Goal: Task Accomplishment & Management: Use online tool/utility

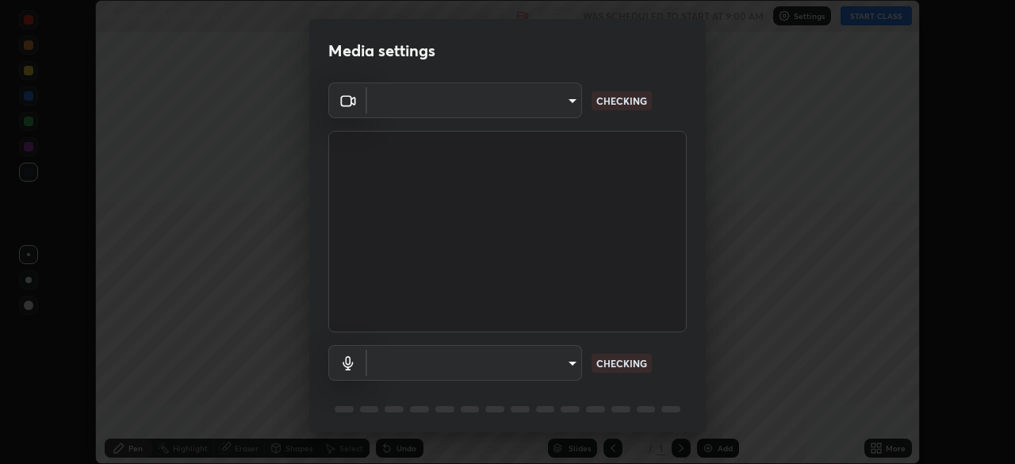
scroll to position [464, 1015]
type input "e5f32b9a37d83756d2696e8423a1893a7de7eefef83412cf73fe4da3c4688103"
type input "ae0975cef7388746c2778fd6dc2b00d9a595315052e87b14b0d2850c1354851c"
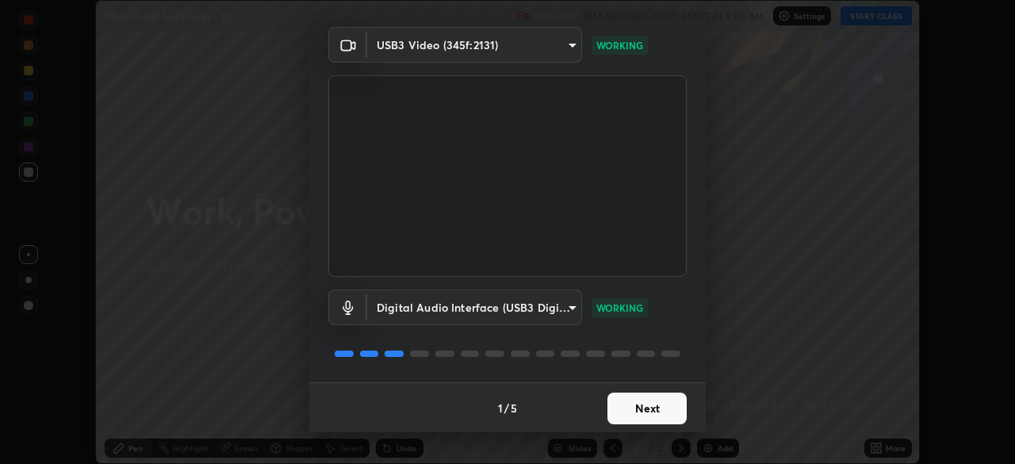
click at [634, 399] on button "Next" at bounding box center [646, 408] width 79 height 32
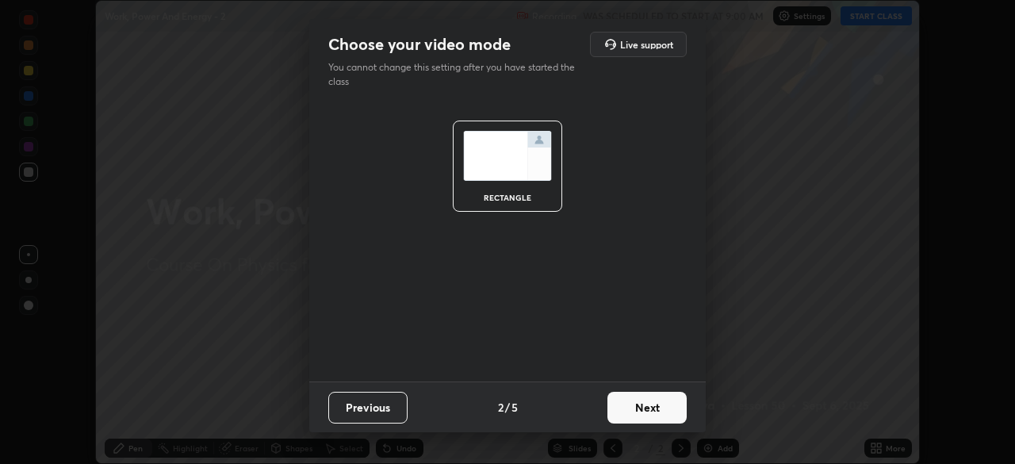
click at [642, 408] on button "Next" at bounding box center [646, 408] width 79 height 32
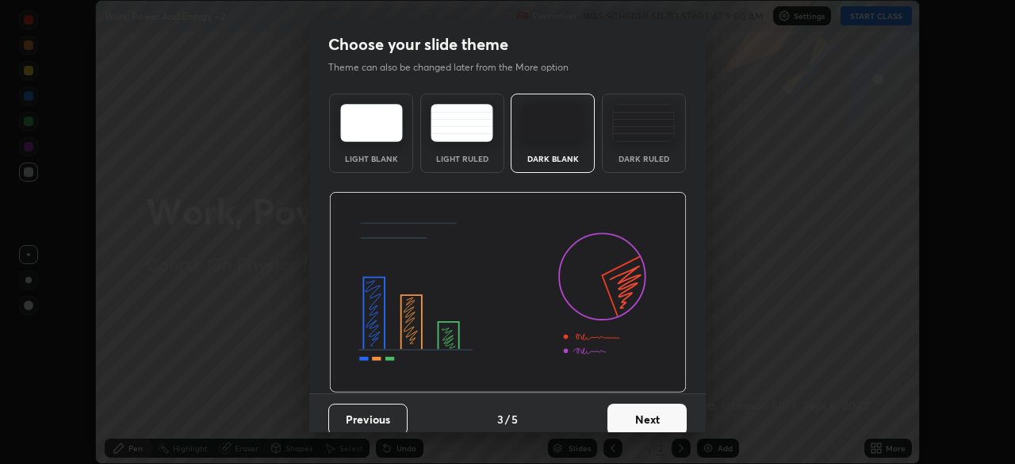
click at [652, 412] on button "Next" at bounding box center [646, 419] width 79 height 32
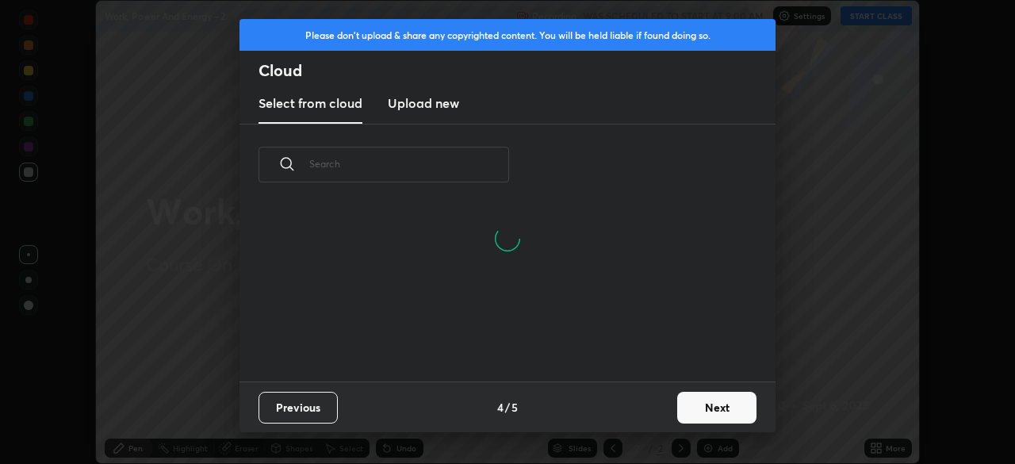
click at [696, 403] on button "Next" at bounding box center [716, 408] width 79 height 32
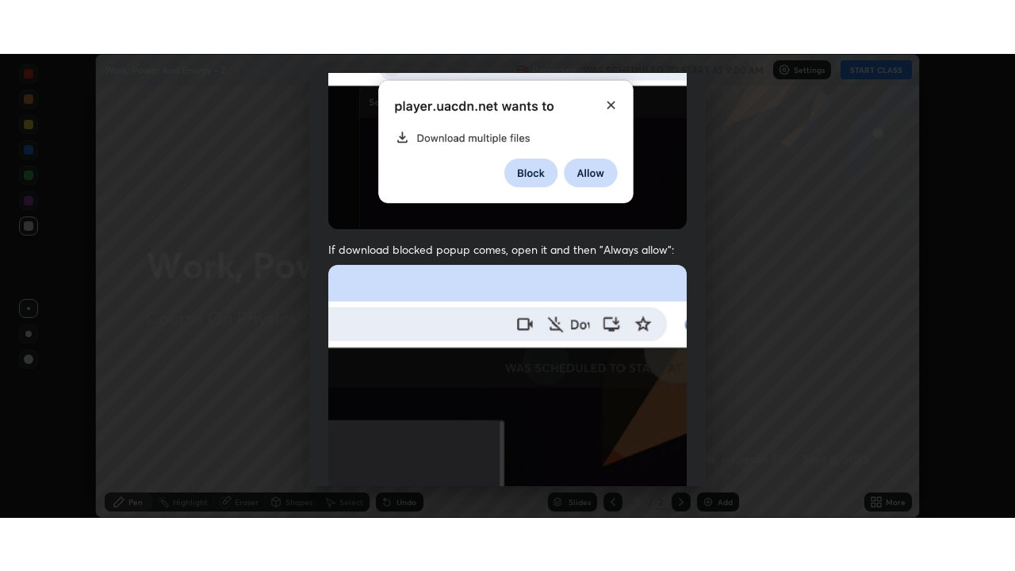
scroll to position [379, 0]
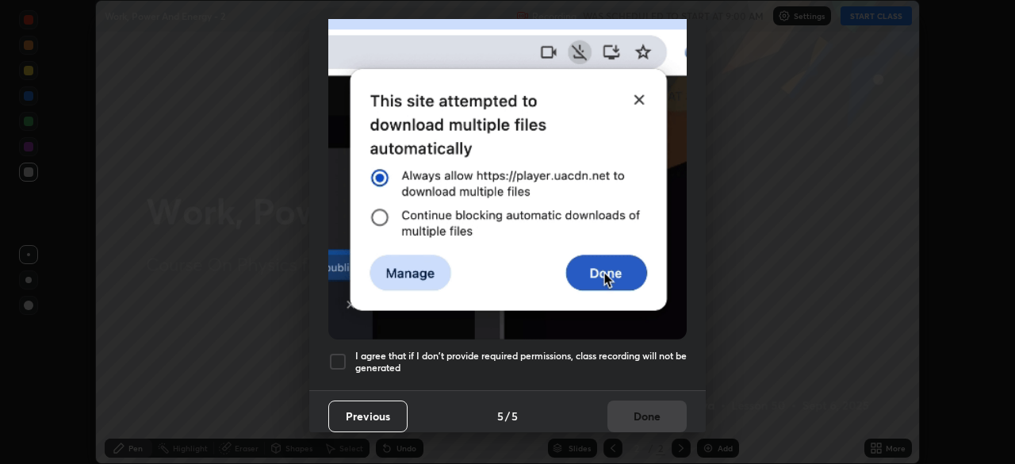
click at [457, 354] on h5 "I agree that if I don't provide required permissions, class recording will not …" at bounding box center [520, 362] width 331 height 25
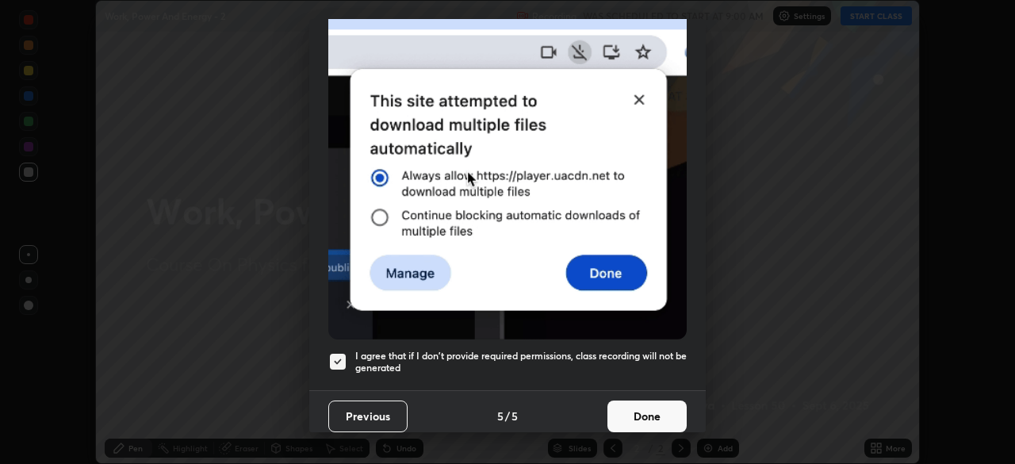
click at [648, 415] on button "Done" at bounding box center [646, 416] width 79 height 32
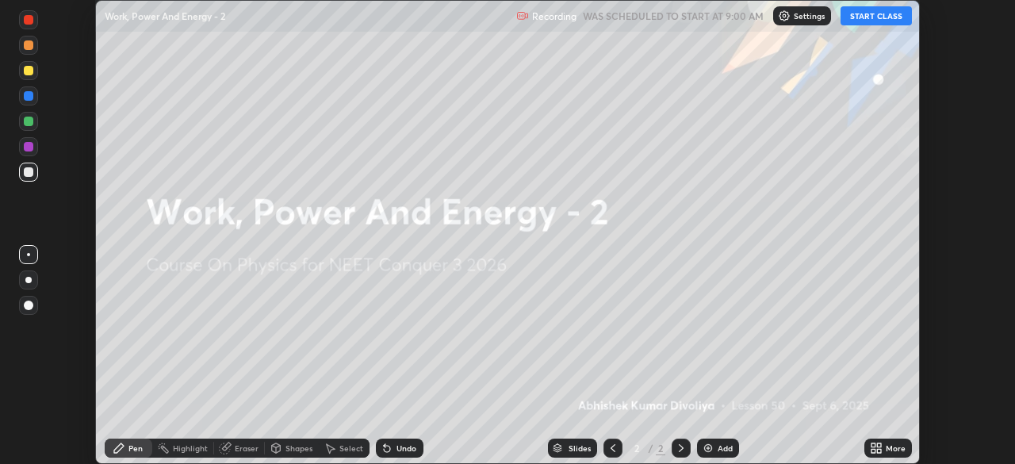
click at [873, 445] on icon at bounding box center [873, 445] width 4 height 4
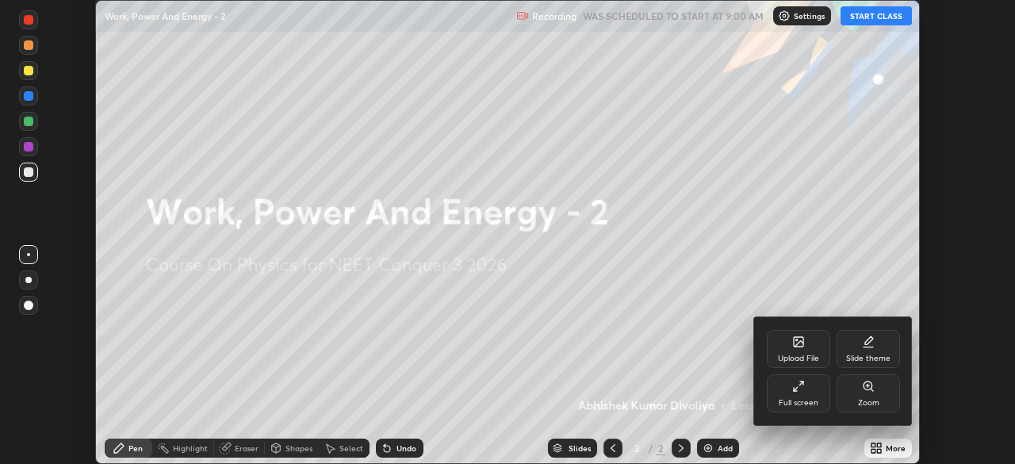
click at [799, 389] on icon at bounding box center [798, 386] width 13 height 13
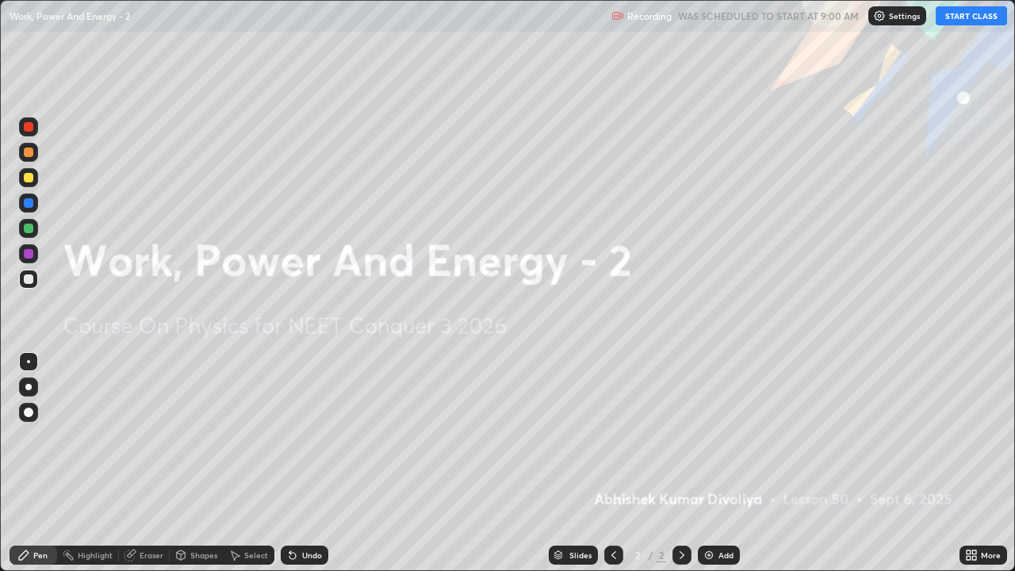
scroll to position [571, 1015]
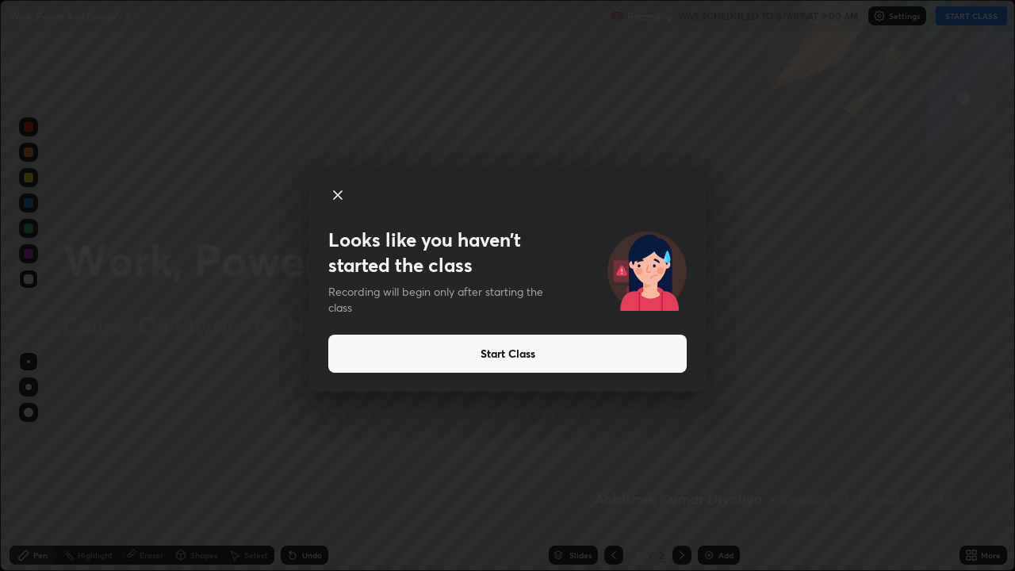
click at [433, 355] on button "Start Class" at bounding box center [507, 353] width 358 height 38
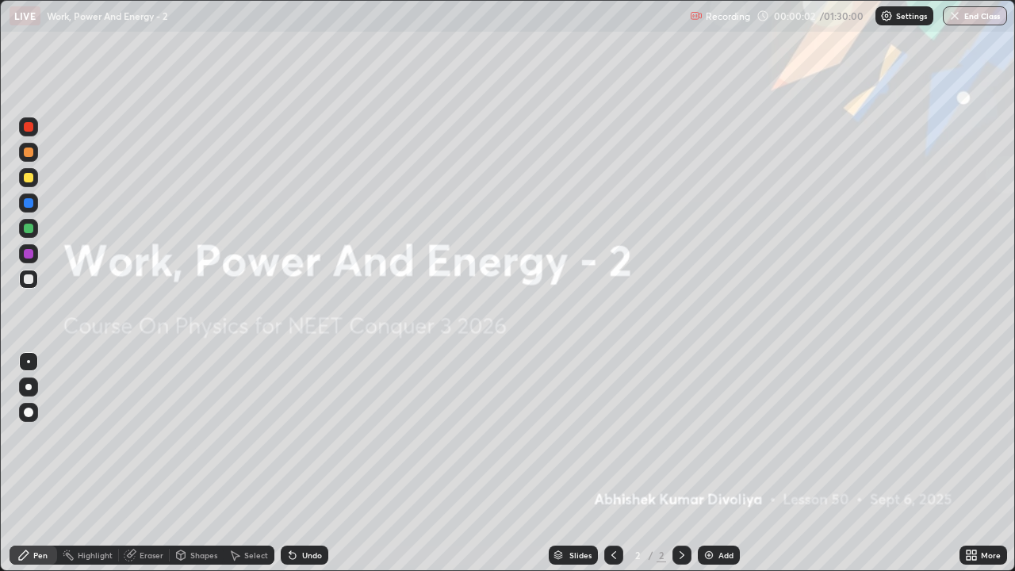
click at [718, 463] on div "Add" at bounding box center [725, 555] width 15 height 8
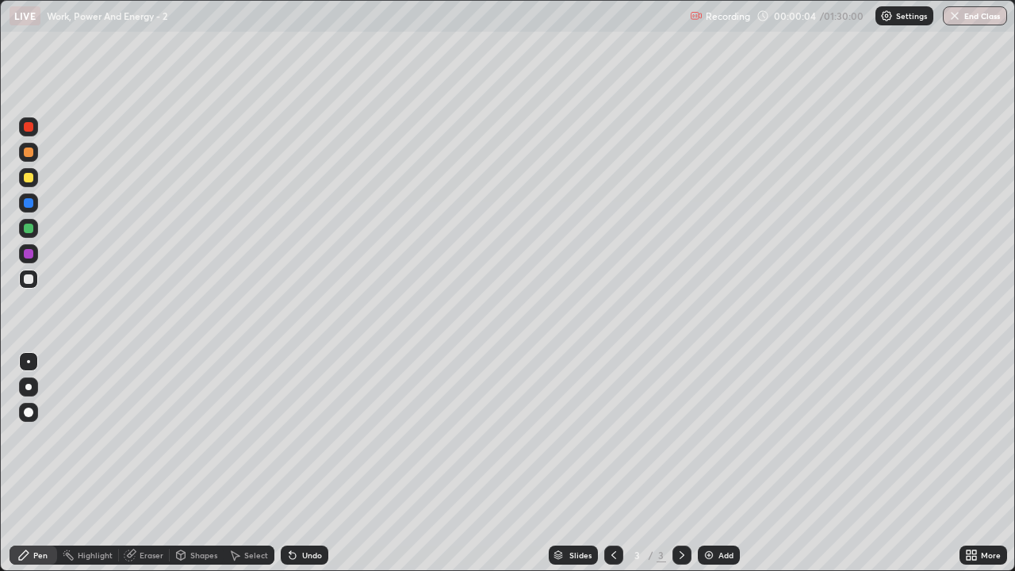
click at [29, 409] on div at bounding box center [29, 412] width 10 height 10
click at [28, 178] on div at bounding box center [29, 178] width 10 height 10
click at [196, 463] on div "Shapes" at bounding box center [203, 555] width 27 height 8
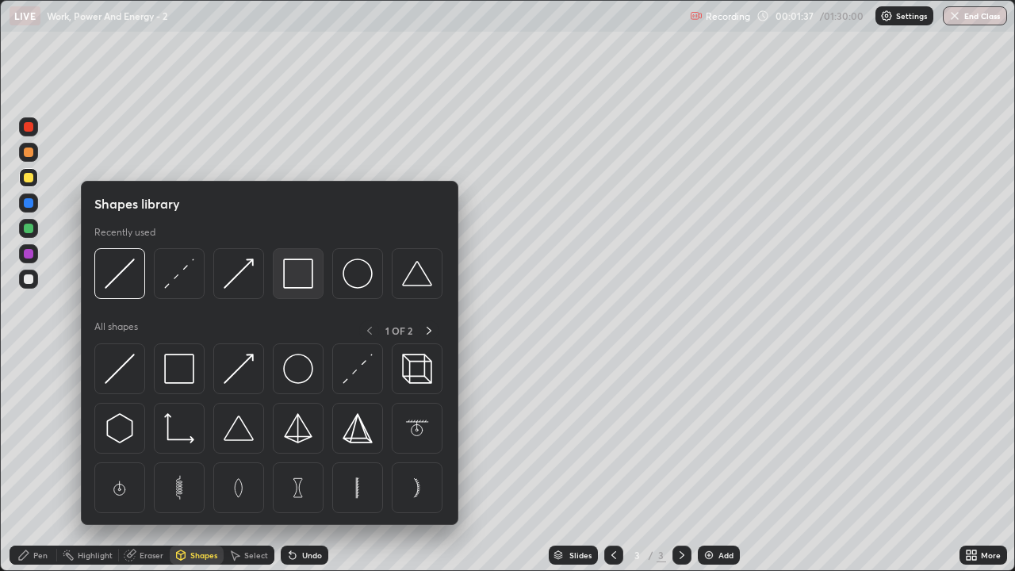
click at [299, 277] on img at bounding box center [298, 273] width 30 height 30
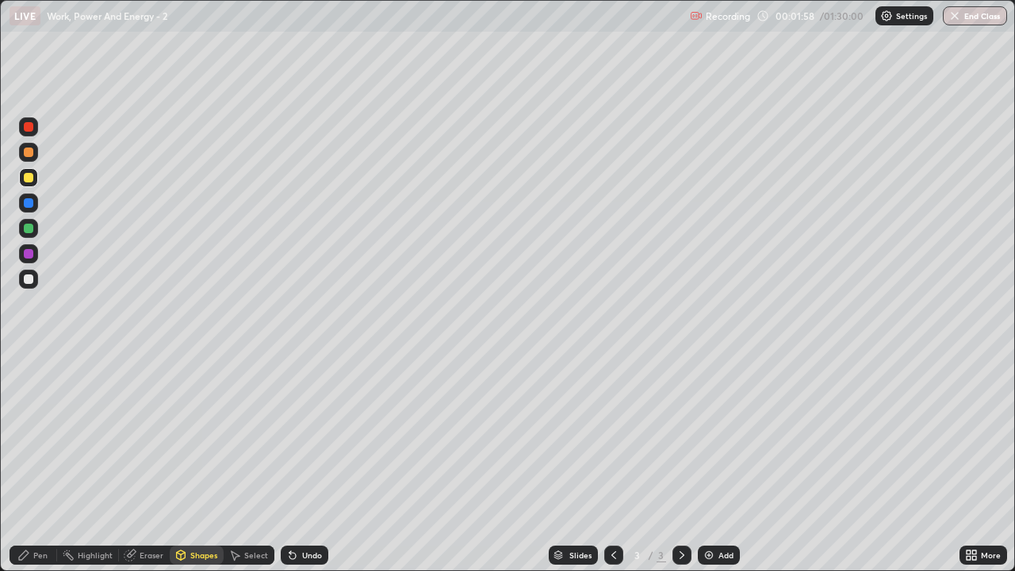
click at [32, 281] on div at bounding box center [29, 279] width 10 height 10
click at [200, 463] on div "Shapes" at bounding box center [197, 554] width 54 height 19
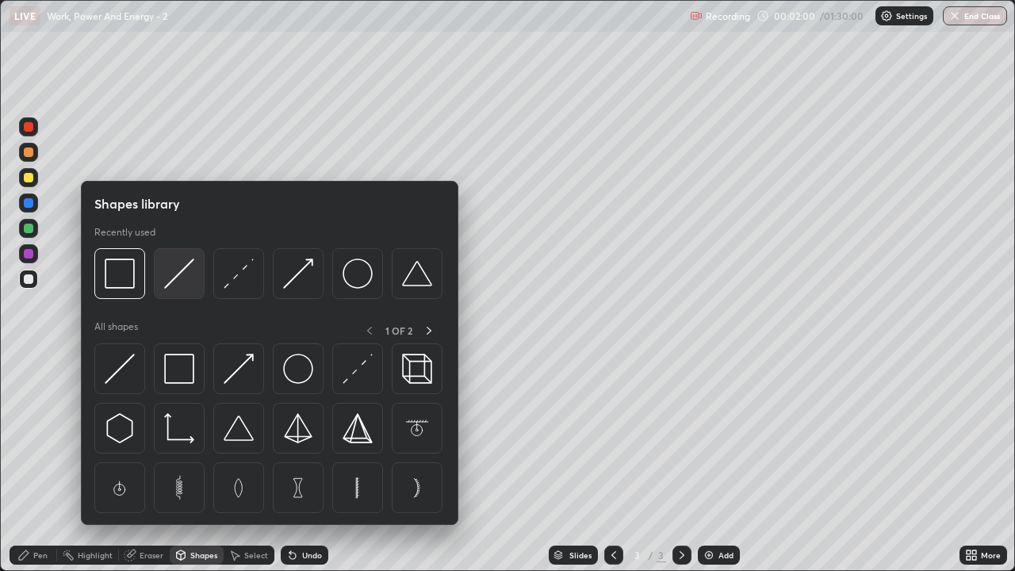
click at [174, 285] on img at bounding box center [179, 273] width 30 height 30
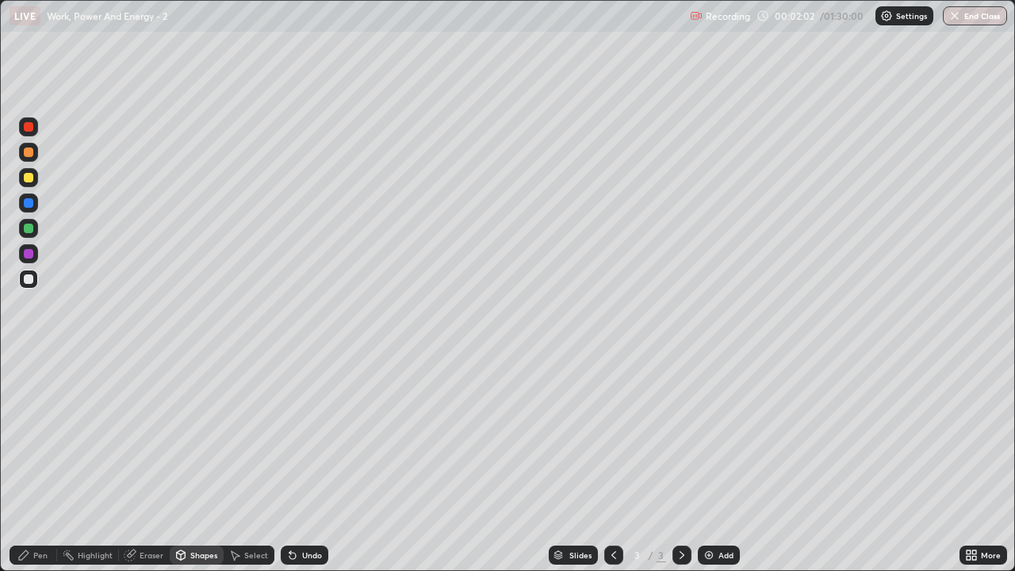
click at [43, 463] on div "Pen" at bounding box center [40, 555] width 14 height 8
click at [197, 463] on div "Shapes" at bounding box center [203, 555] width 27 height 8
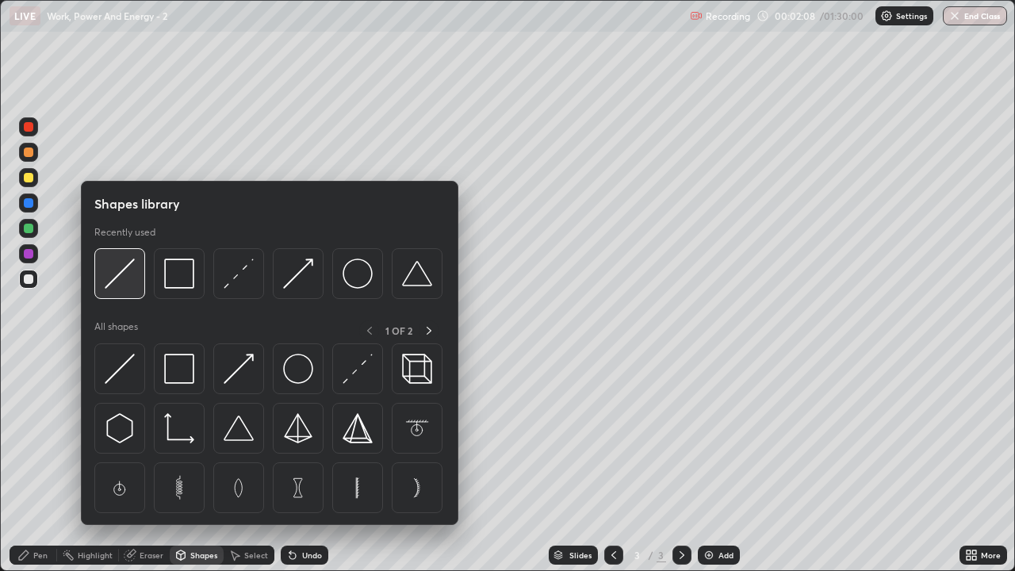
click at [122, 284] on img at bounding box center [120, 273] width 30 height 30
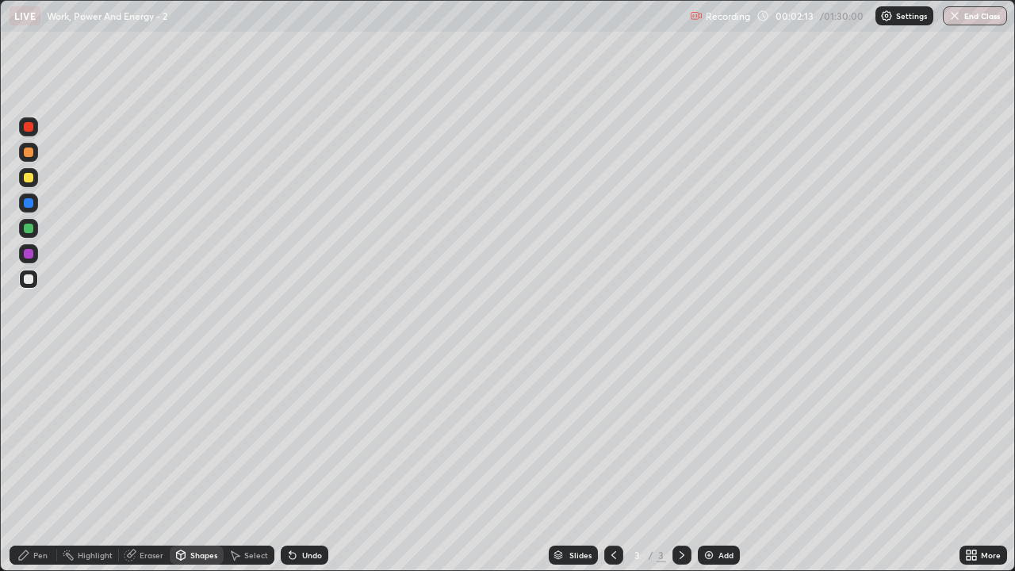
click at [43, 463] on div "Pen" at bounding box center [40, 555] width 14 height 8
click at [31, 227] on div at bounding box center [29, 229] width 10 height 10
click at [199, 463] on div "Shapes" at bounding box center [203, 555] width 27 height 8
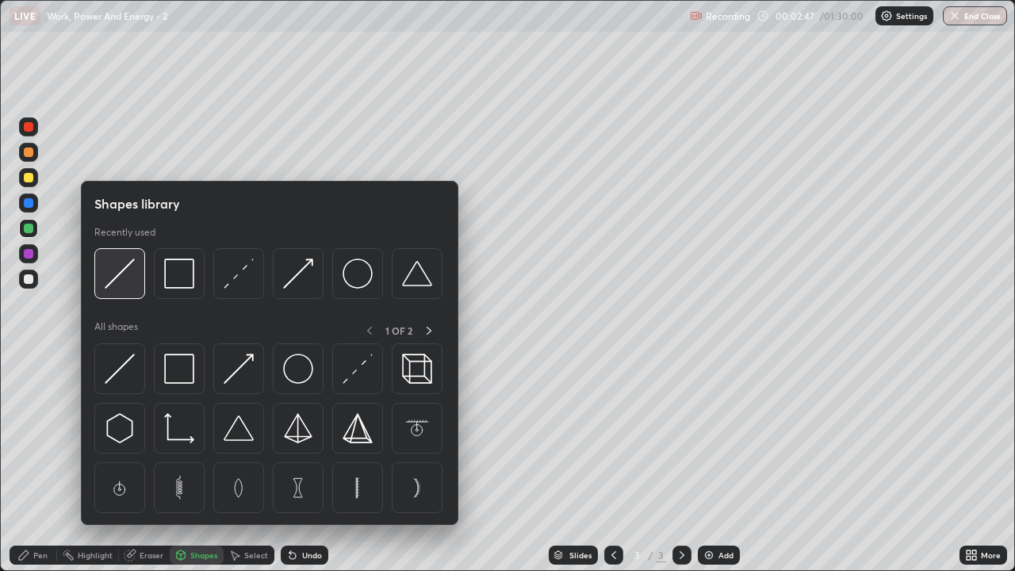
click at [122, 284] on img at bounding box center [120, 273] width 30 height 30
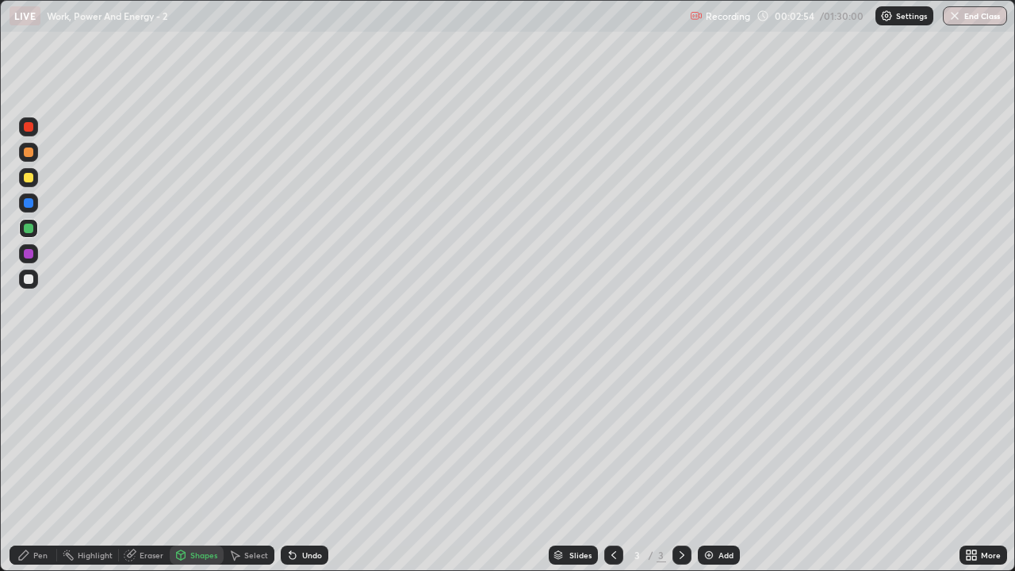
click at [45, 463] on div "Pen" at bounding box center [40, 555] width 14 height 8
click at [29, 152] on div at bounding box center [29, 152] width 10 height 10
click at [200, 463] on div "Shapes" at bounding box center [197, 554] width 54 height 19
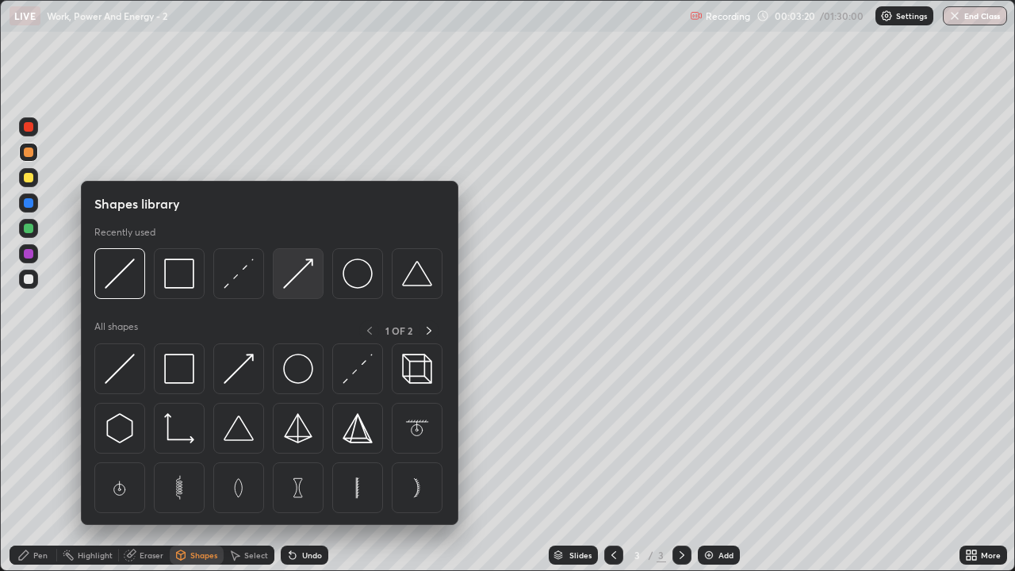
click at [303, 277] on img at bounding box center [298, 273] width 30 height 30
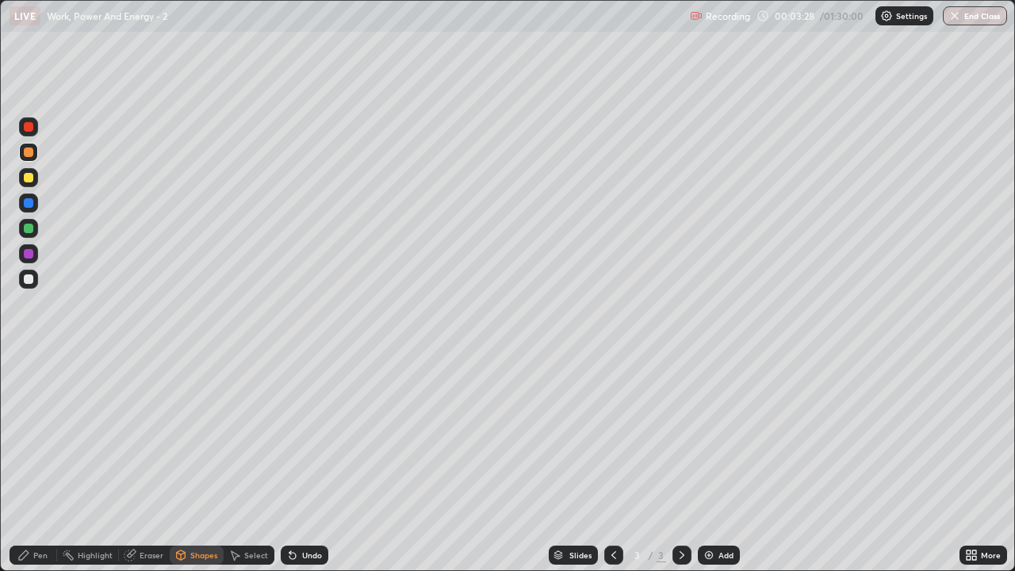
click at [29, 203] on div at bounding box center [29, 203] width 10 height 10
click at [43, 463] on div "Pen" at bounding box center [40, 555] width 14 height 8
click at [31, 281] on div at bounding box center [29, 279] width 10 height 10
click at [192, 463] on div "Shapes" at bounding box center [203, 555] width 27 height 8
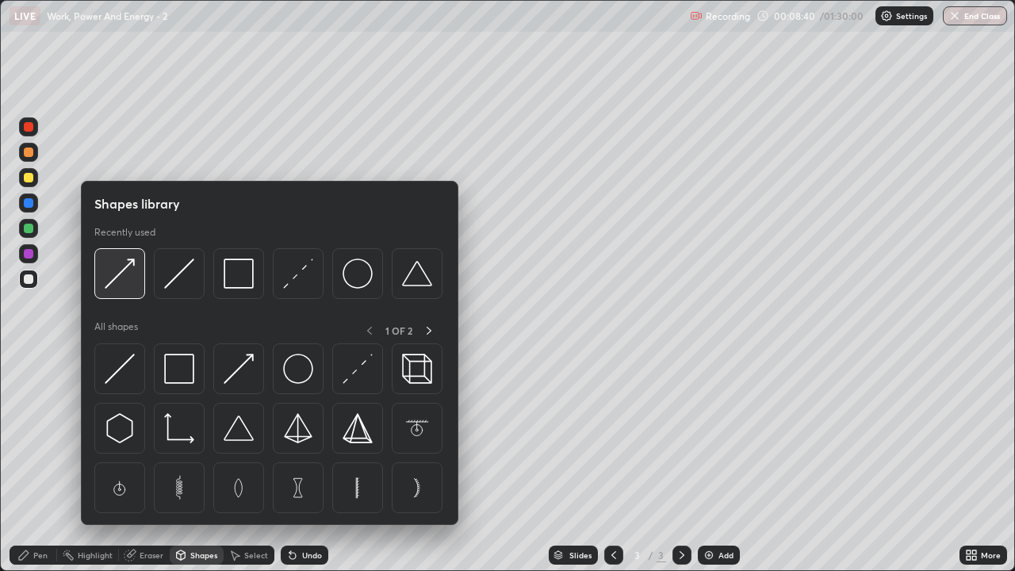
click at [132, 284] on img at bounding box center [120, 273] width 30 height 30
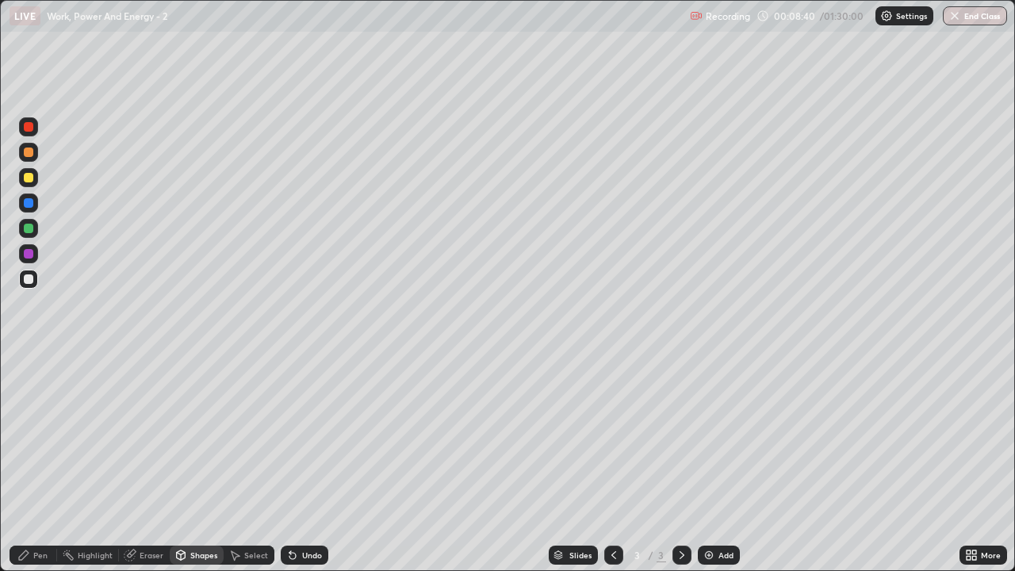
click at [29, 235] on div at bounding box center [28, 228] width 19 height 19
click at [40, 463] on div "Pen" at bounding box center [40, 555] width 14 height 8
click at [29, 281] on div at bounding box center [29, 279] width 10 height 10
click at [709, 463] on img at bounding box center [708, 554] width 13 height 13
click at [32, 179] on div at bounding box center [29, 178] width 10 height 10
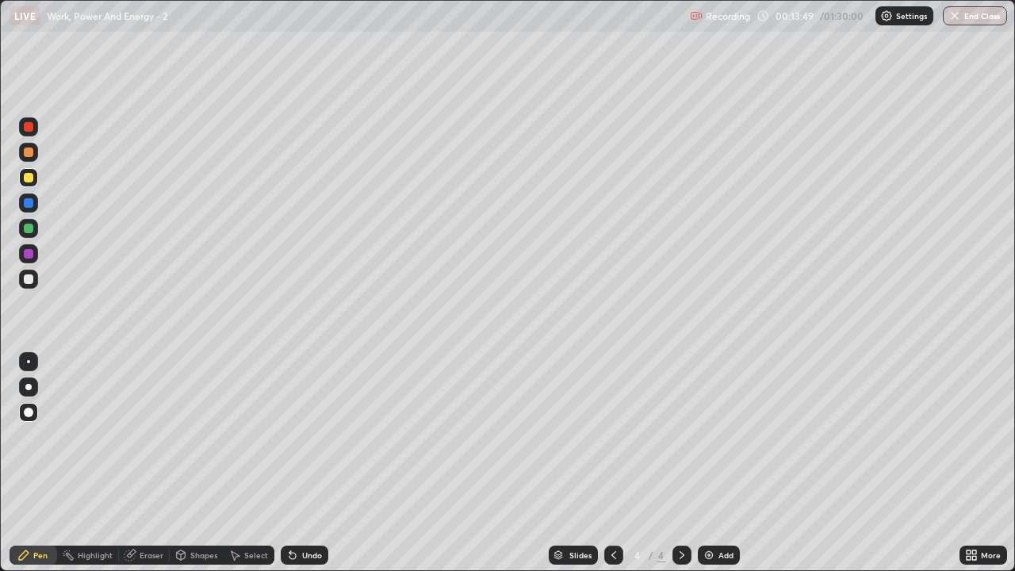
click at [29, 277] on div at bounding box center [29, 279] width 10 height 10
click at [27, 231] on div at bounding box center [29, 229] width 10 height 10
click at [29, 281] on div at bounding box center [29, 279] width 10 height 10
click at [29, 153] on div at bounding box center [29, 152] width 10 height 10
click at [28, 280] on div at bounding box center [29, 279] width 10 height 10
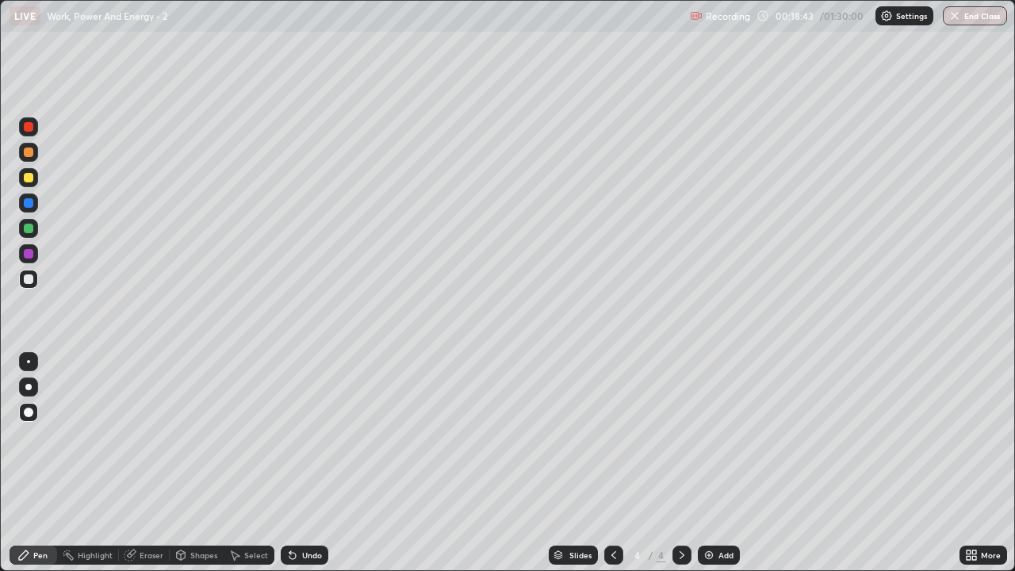
click at [25, 231] on div at bounding box center [29, 229] width 10 height 10
click at [30, 153] on div at bounding box center [29, 152] width 10 height 10
click at [27, 228] on div at bounding box center [29, 229] width 10 height 10
click at [708, 463] on img at bounding box center [708, 554] width 13 height 13
click at [30, 178] on div at bounding box center [29, 178] width 10 height 10
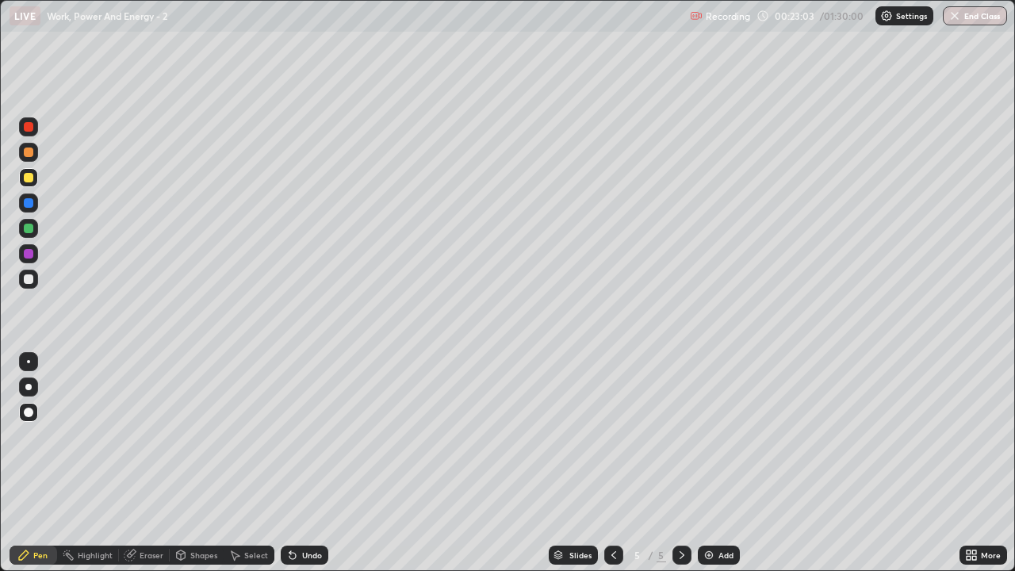
click at [29, 226] on div at bounding box center [29, 229] width 10 height 10
click at [29, 280] on div at bounding box center [29, 279] width 10 height 10
click at [613, 463] on icon at bounding box center [613, 554] width 13 height 13
click at [680, 463] on icon at bounding box center [681, 554] width 13 height 13
click at [29, 182] on div at bounding box center [29, 178] width 10 height 10
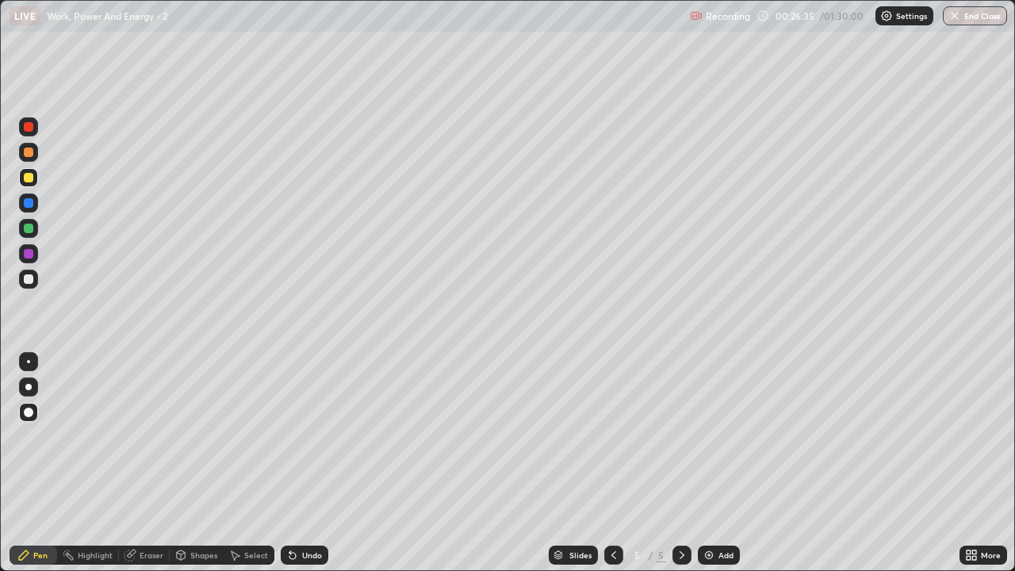
click at [26, 225] on div at bounding box center [29, 229] width 10 height 10
click at [195, 463] on div "Shapes" at bounding box center [203, 555] width 27 height 8
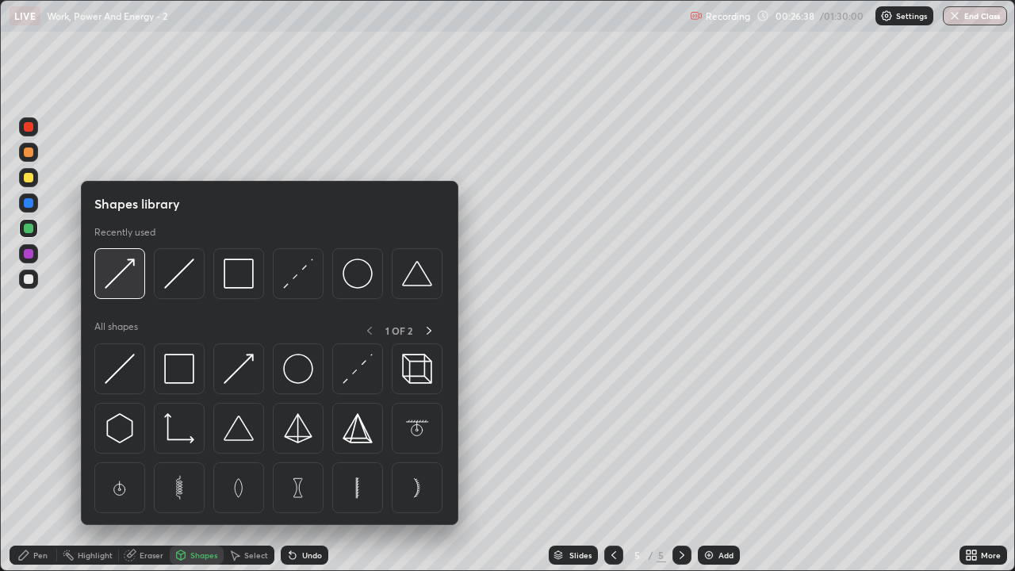
click at [125, 287] on img at bounding box center [120, 273] width 30 height 30
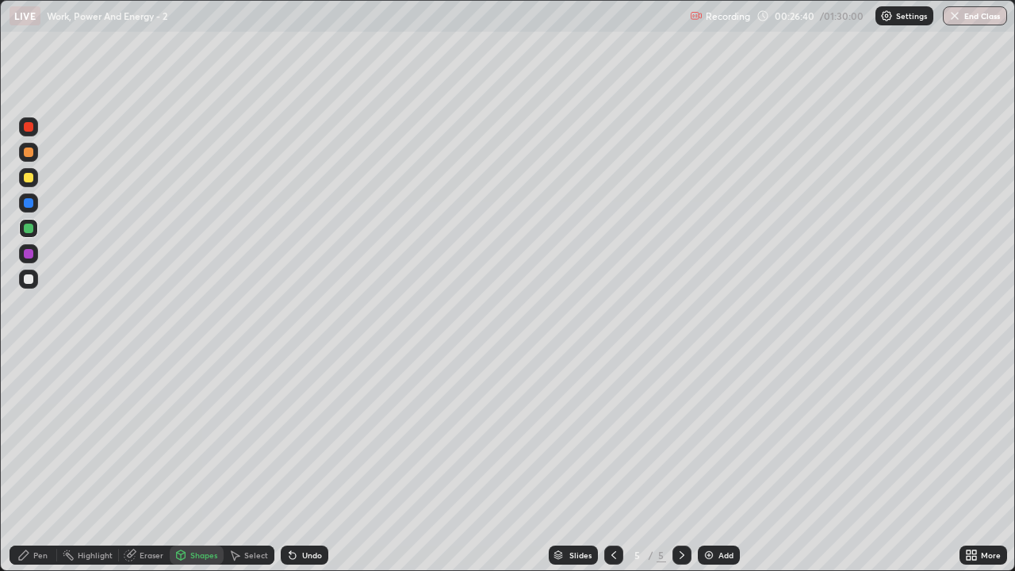
click at [44, 463] on div "Pen" at bounding box center [40, 555] width 14 height 8
click at [29, 279] on div at bounding box center [29, 279] width 10 height 10
click at [29, 207] on div at bounding box center [29, 203] width 10 height 10
click at [29, 153] on div at bounding box center [29, 152] width 10 height 10
click at [707, 463] on img at bounding box center [708, 554] width 13 height 13
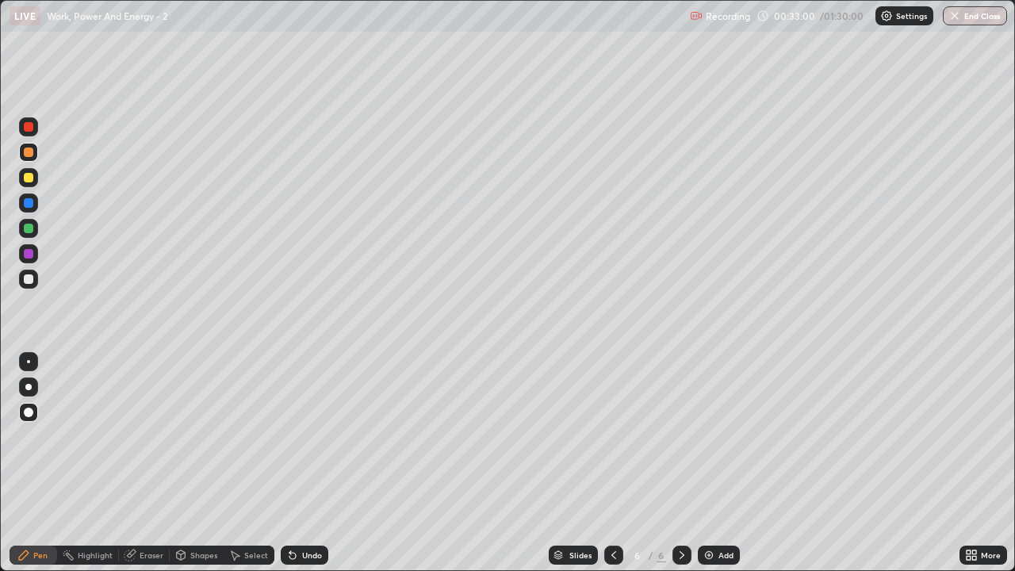
click at [29, 279] on div at bounding box center [29, 279] width 10 height 10
click at [30, 235] on div at bounding box center [28, 228] width 19 height 19
click at [25, 182] on div at bounding box center [29, 178] width 10 height 10
click at [27, 209] on div at bounding box center [28, 202] width 19 height 19
click at [200, 463] on div "Shapes" at bounding box center [203, 555] width 27 height 8
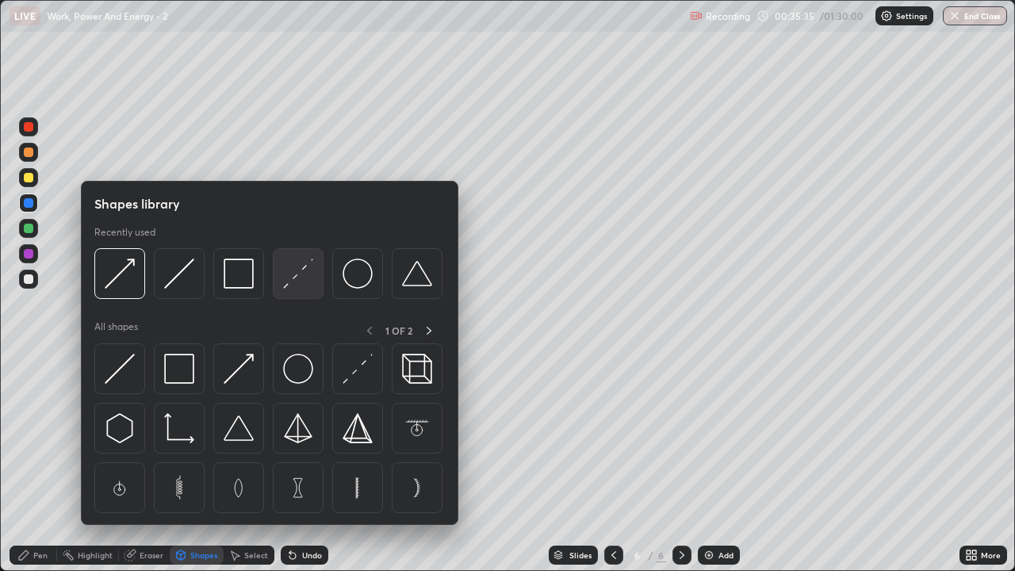
click at [298, 279] on img at bounding box center [298, 273] width 30 height 30
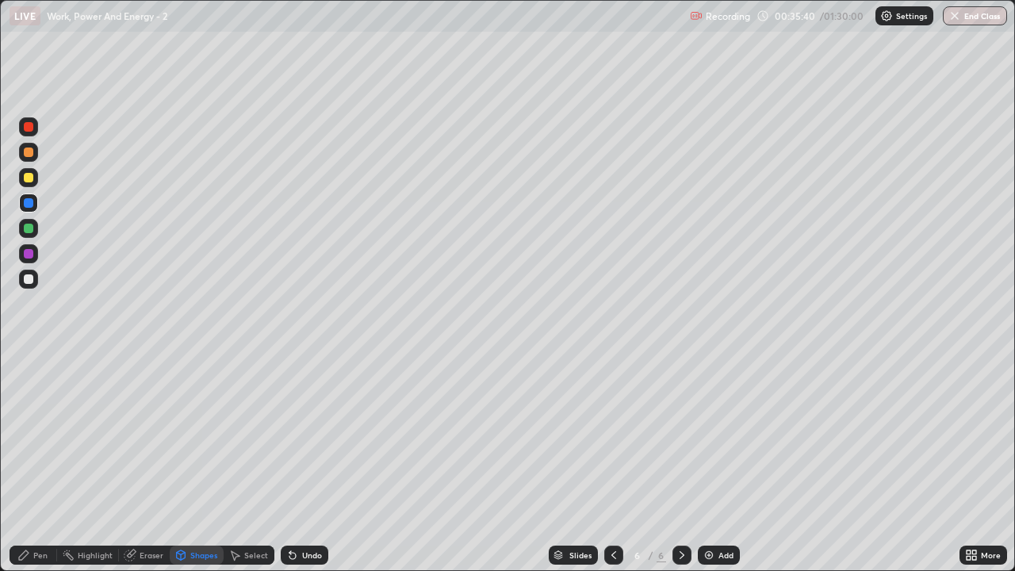
click at [41, 463] on div "Pen" at bounding box center [40, 555] width 14 height 8
click at [26, 282] on div at bounding box center [29, 279] width 10 height 10
click at [27, 153] on div at bounding box center [29, 152] width 10 height 10
click at [308, 463] on div "Undo" at bounding box center [312, 555] width 20 height 8
click at [304, 463] on div "Undo" at bounding box center [312, 555] width 20 height 8
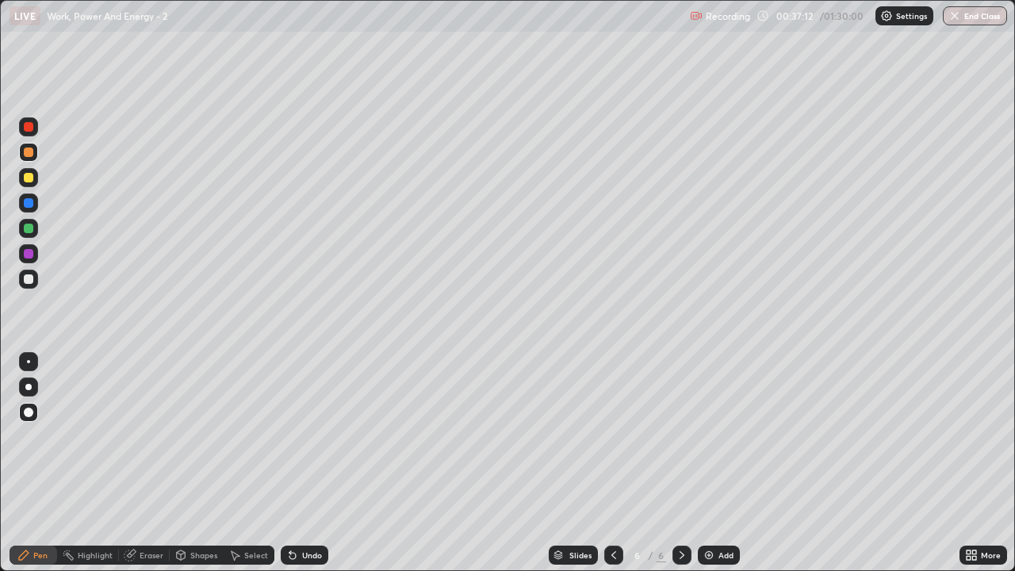
click at [306, 463] on div "Undo" at bounding box center [312, 555] width 20 height 8
click at [29, 227] on div at bounding box center [29, 229] width 10 height 10
click at [29, 285] on div at bounding box center [28, 278] width 19 height 19
click at [217, 463] on div "Shapes" at bounding box center [197, 554] width 54 height 19
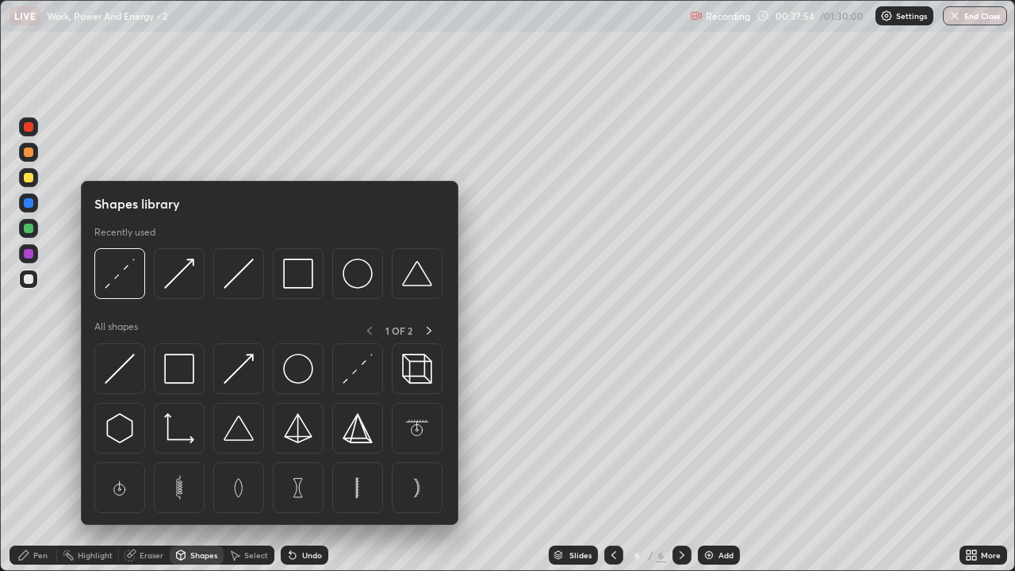
click at [227, 463] on div at bounding box center [269, 432] width 350 height 178
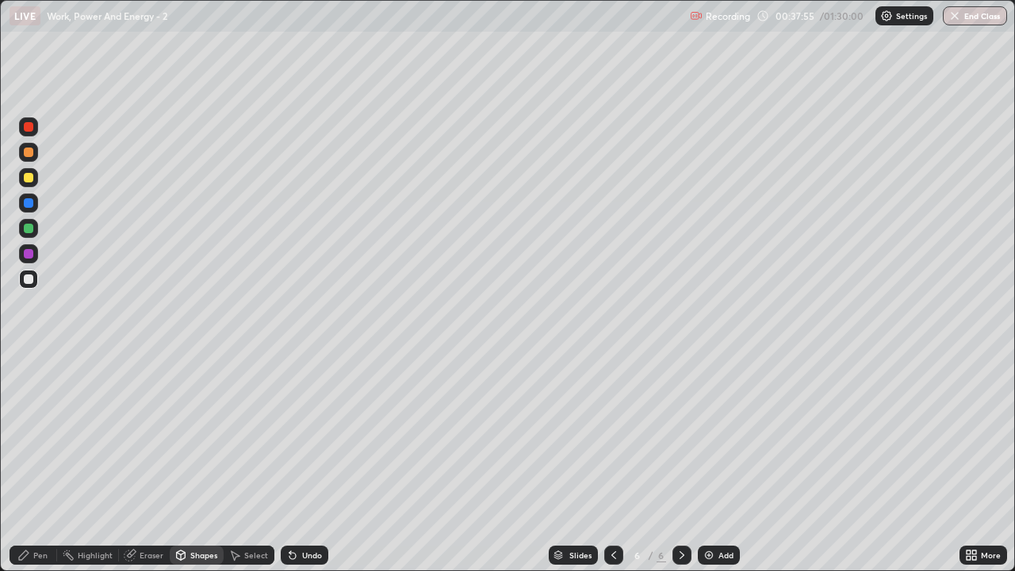
click at [154, 463] on div "Eraser" at bounding box center [144, 555] width 51 height 32
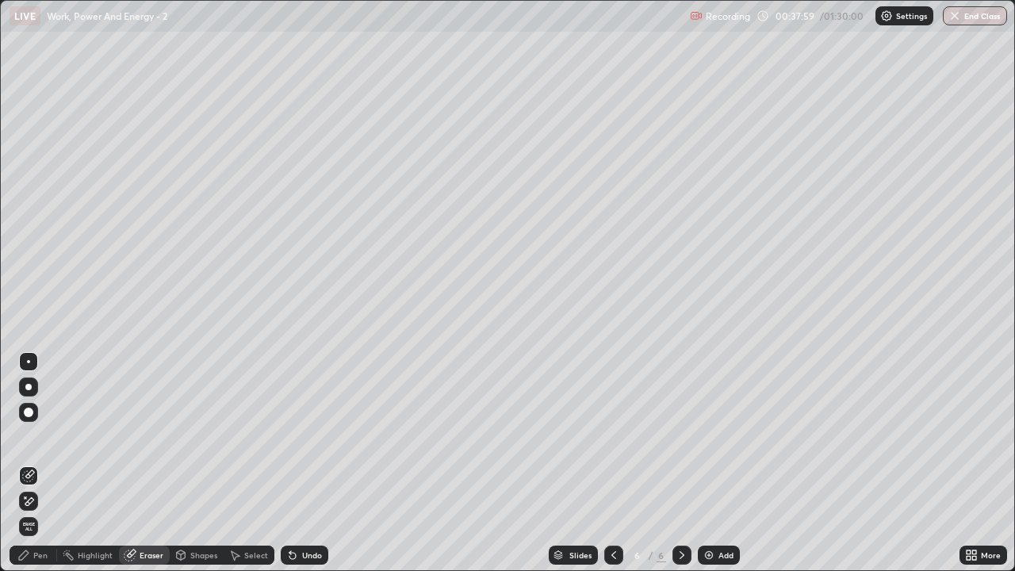
click at [36, 463] on div "Pen" at bounding box center [40, 555] width 14 height 8
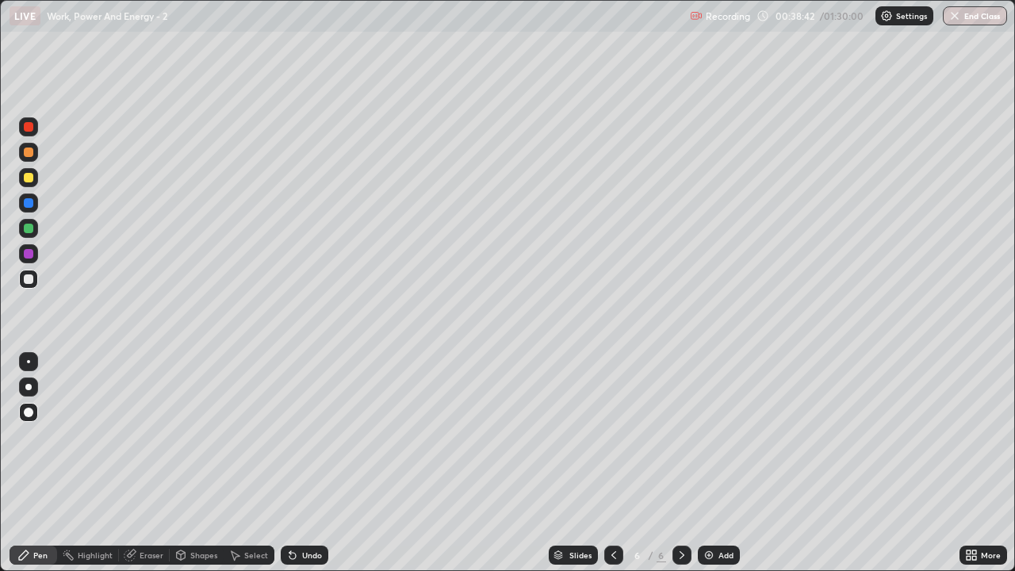
click at [27, 154] on div at bounding box center [29, 152] width 10 height 10
click at [24, 279] on div at bounding box center [29, 279] width 10 height 10
click at [21, 255] on div at bounding box center [28, 253] width 19 height 19
click at [709, 463] on img at bounding box center [708, 554] width 13 height 13
click at [29, 181] on div at bounding box center [29, 178] width 10 height 10
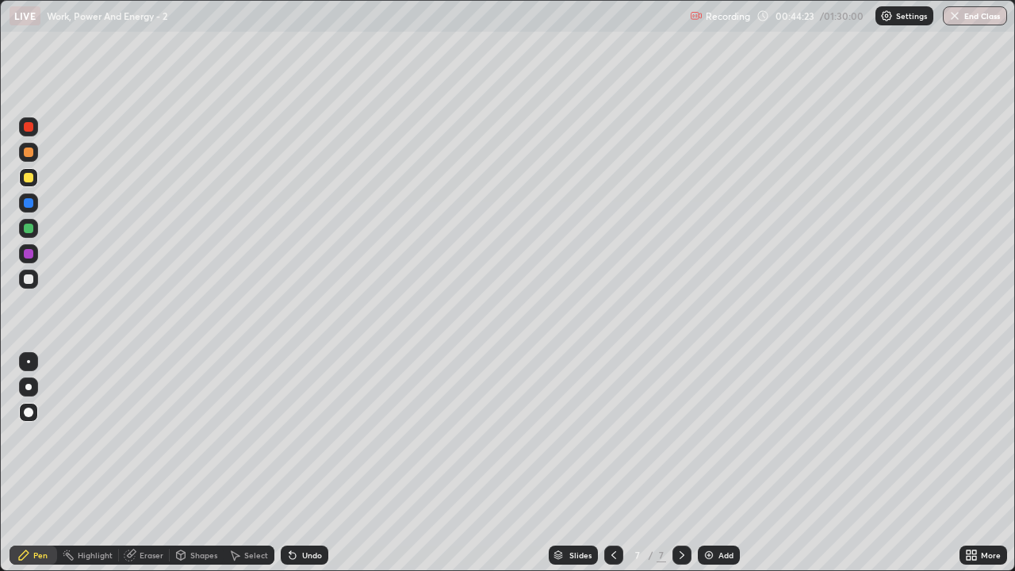
click at [27, 278] on div at bounding box center [29, 279] width 10 height 10
click at [29, 229] on div at bounding box center [29, 229] width 10 height 10
click at [30, 155] on div at bounding box center [29, 152] width 10 height 10
click at [28, 181] on div at bounding box center [29, 178] width 10 height 10
click at [29, 128] on div at bounding box center [29, 127] width 10 height 10
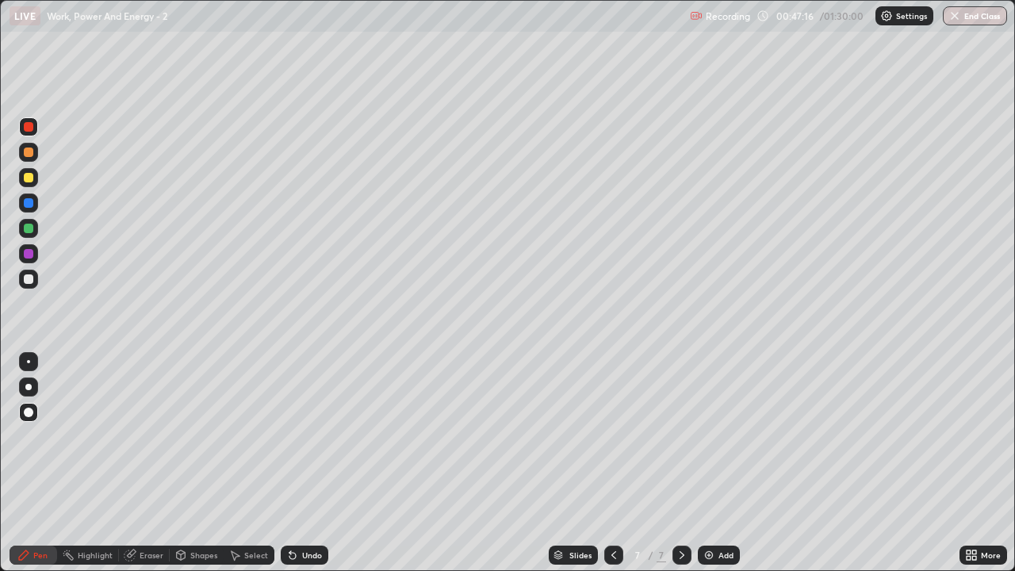
click at [209, 463] on div "Shapes" at bounding box center [203, 555] width 27 height 8
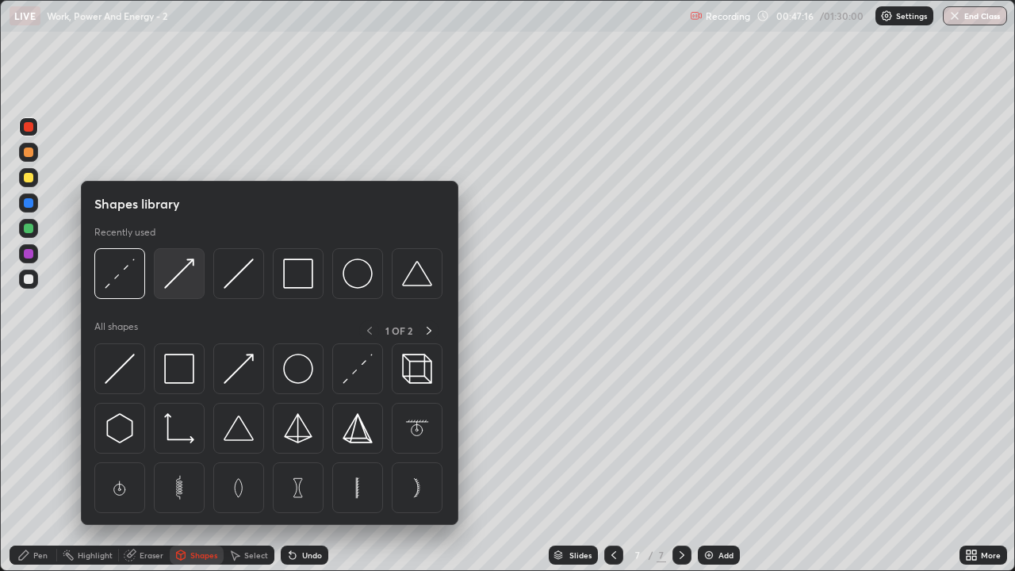
click at [185, 284] on img at bounding box center [179, 273] width 30 height 30
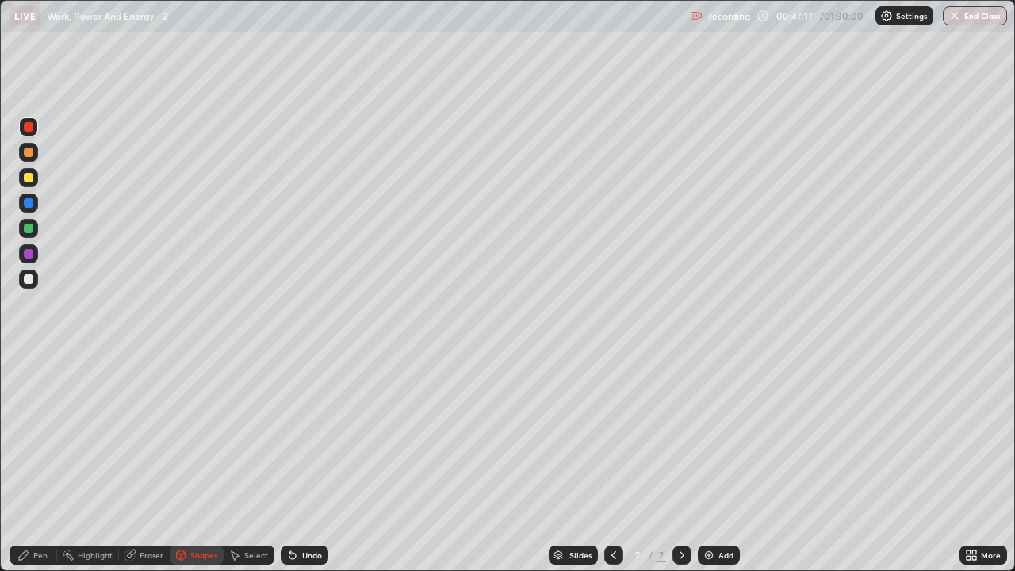
click at [29, 228] on div at bounding box center [29, 229] width 10 height 10
click at [44, 463] on div "Pen" at bounding box center [34, 554] width 48 height 19
click at [32, 280] on div at bounding box center [29, 279] width 10 height 10
click at [711, 463] on img at bounding box center [708, 554] width 13 height 13
click at [32, 178] on div at bounding box center [29, 178] width 10 height 10
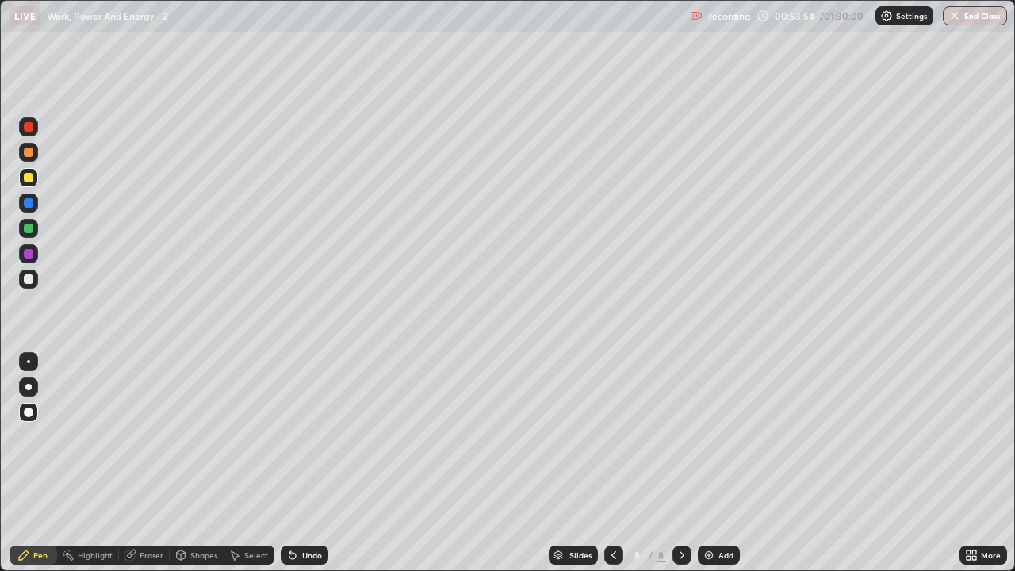
click at [617, 463] on div at bounding box center [613, 554] width 19 height 19
click at [678, 463] on icon at bounding box center [681, 554] width 13 height 13
click at [26, 281] on div at bounding box center [29, 279] width 10 height 10
click at [29, 230] on div at bounding box center [29, 229] width 10 height 10
click at [29, 281] on div at bounding box center [29, 279] width 10 height 10
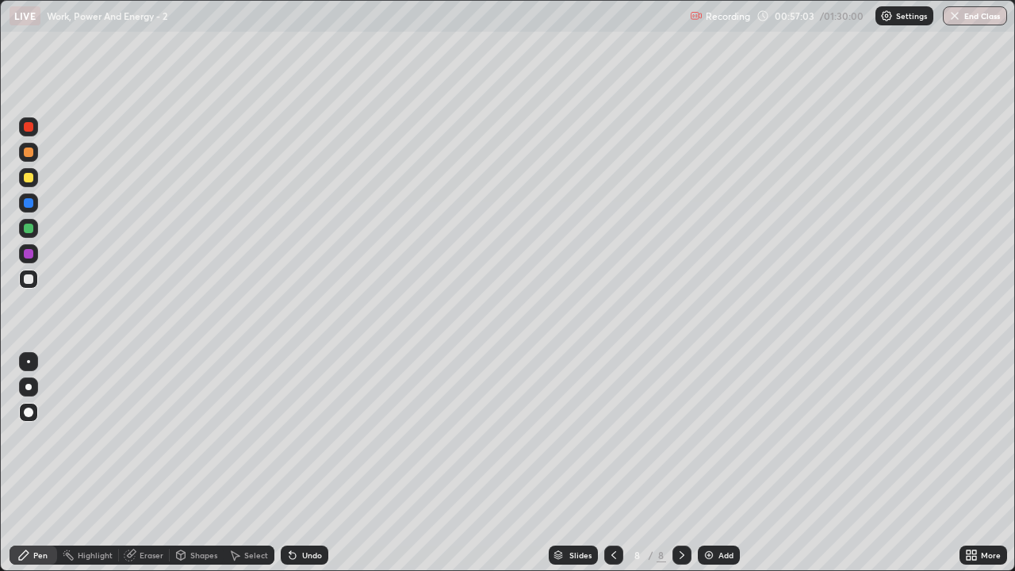
click at [29, 181] on div at bounding box center [29, 178] width 10 height 10
click at [29, 154] on div at bounding box center [29, 152] width 10 height 10
click at [613, 463] on icon at bounding box center [613, 555] width 5 height 8
click at [680, 463] on icon at bounding box center [681, 554] width 13 height 13
click at [710, 463] on img at bounding box center [708, 554] width 13 height 13
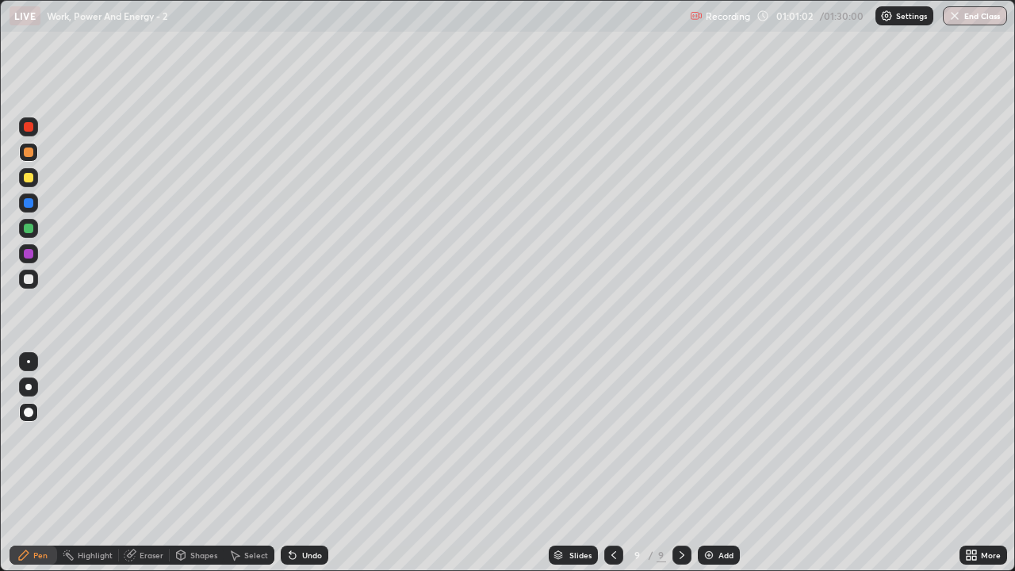
click at [32, 178] on div at bounding box center [29, 178] width 10 height 10
click at [159, 463] on div "Eraser" at bounding box center [151, 555] width 24 height 8
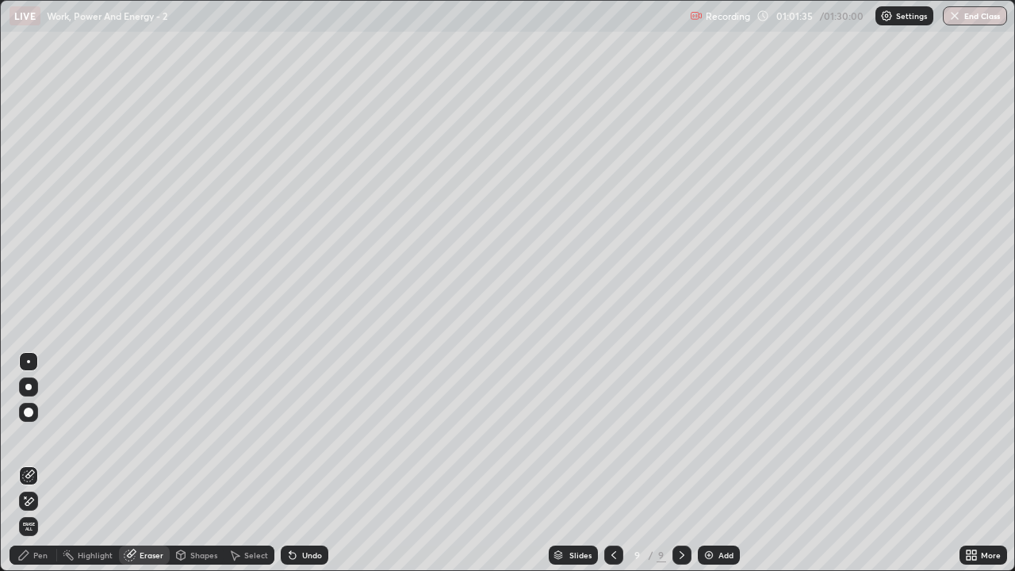
click at [44, 463] on div "Pen" at bounding box center [40, 555] width 14 height 8
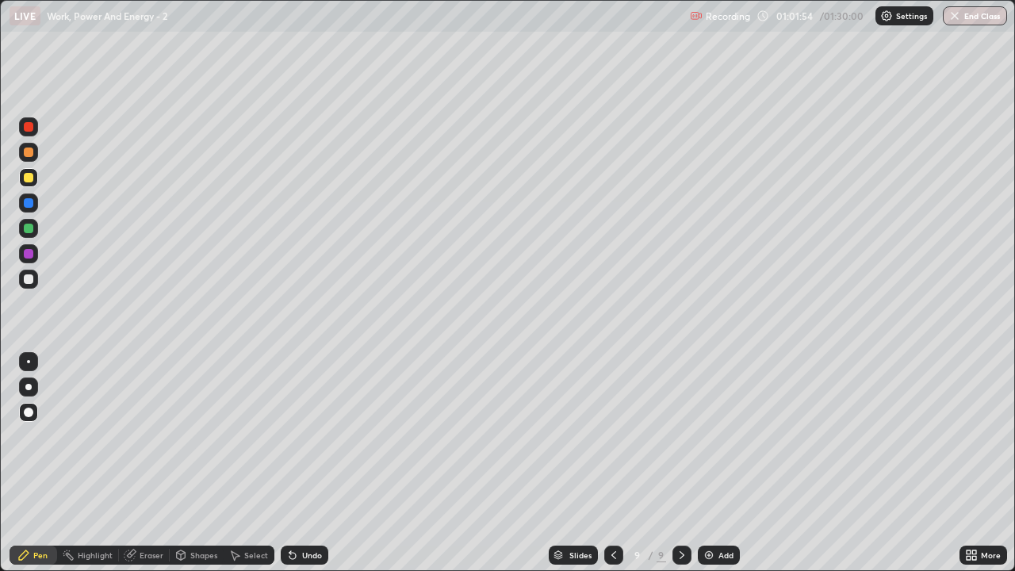
click at [32, 282] on div at bounding box center [29, 279] width 10 height 10
click at [29, 231] on div at bounding box center [29, 229] width 10 height 10
click at [29, 279] on div at bounding box center [29, 279] width 10 height 10
click at [30, 152] on div at bounding box center [29, 152] width 10 height 10
click at [29, 280] on div at bounding box center [29, 279] width 10 height 10
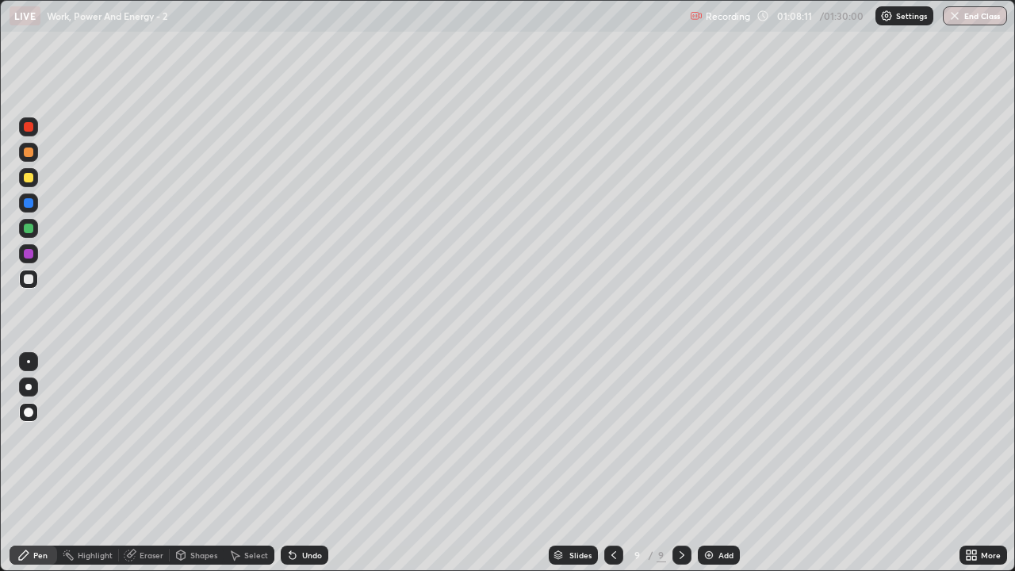
click at [709, 463] on img at bounding box center [708, 554] width 13 height 13
click at [29, 178] on div at bounding box center [29, 178] width 10 height 10
click at [30, 283] on div at bounding box center [29, 279] width 10 height 10
click at [26, 231] on div at bounding box center [29, 229] width 10 height 10
click at [705, 463] on img at bounding box center [708, 554] width 13 height 13
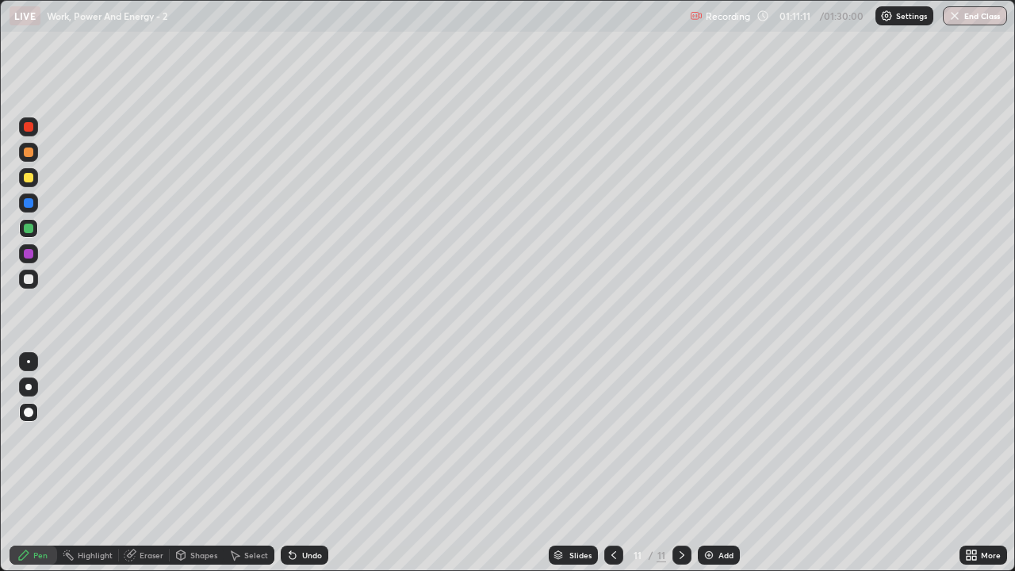
click at [612, 463] on icon at bounding box center [613, 554] width 13 height 13
click at [680, 463] on icon at bounding box center [681, 554] width 13 height 13
click at [28, 181] on div at bounding box center [29, 178] width 10 height 10
click at [30, 278] on div at bounding box center [29, 279] width 10 height 10
click at [28, 228] on div at bounding box center [29, 229] width 10 height 10
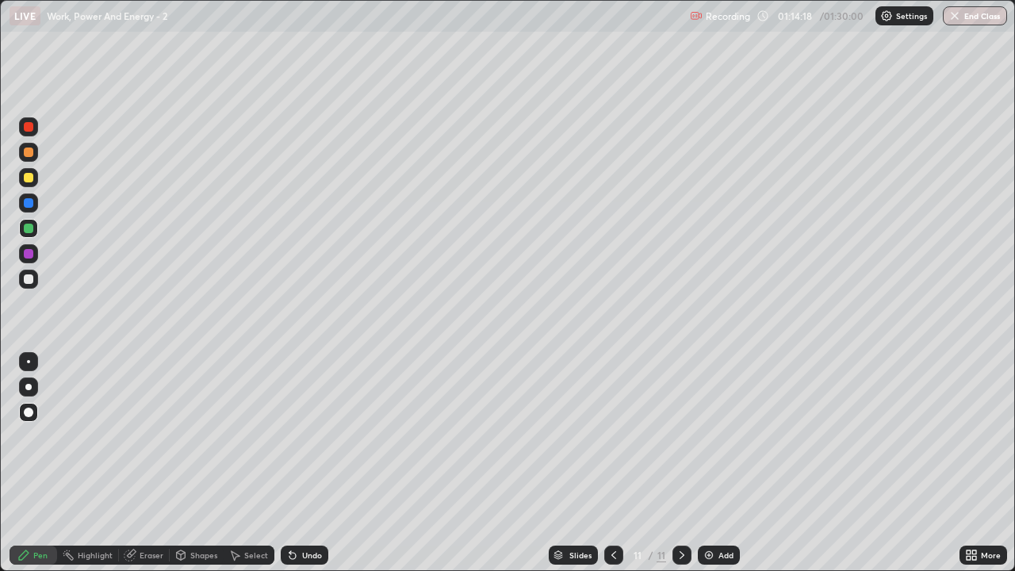
click at [29, 277] on div at bounding box center [29, 279] width 10 height 10
click at [29, 183] on div at bounding box center [28, 177] width 19 height 19
click at [31, 280] on div at bounding box center [29, 279] width 10 height 10
click at [27, 152] on div at bounding box center [29, 152] width 10 height 10
click at [704, 463] on img at bounding box center [708, 554] width 13 height 13
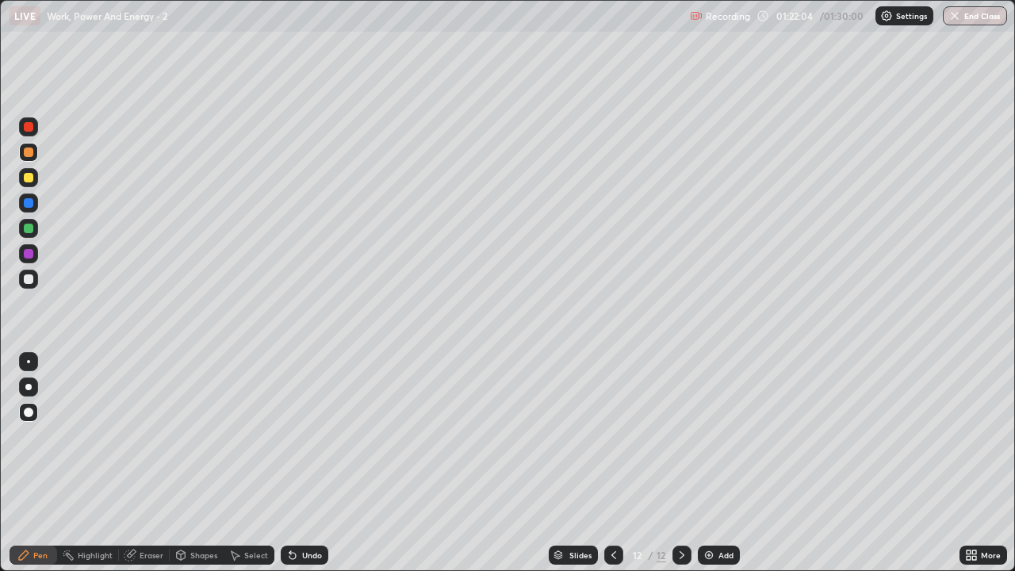
click at [30, 231] on div at bounding box center [29, 229] width 10 height 10
click at [30, 281] on div at bounding box center [29, 279] width 10 height 10
click at [305, 463] on div "Undo" at bounding box center [312, 555] width 20 height 8
click at [202, 463] on div "Shapes" at bounding box center [203, 555] width 27 height 8
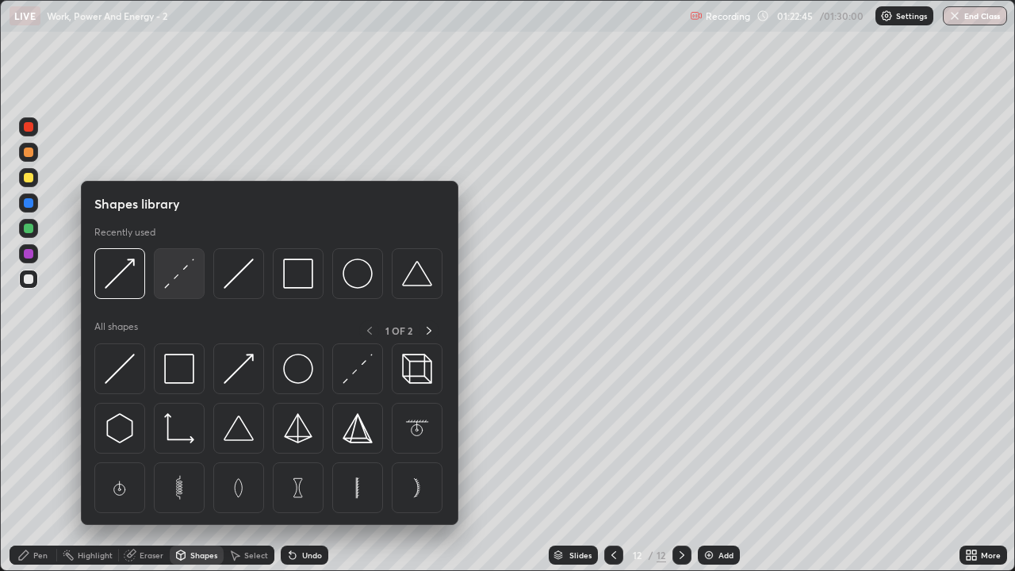
click at [174, 286] on img at bounding box center [179, 273] width 30 height 30
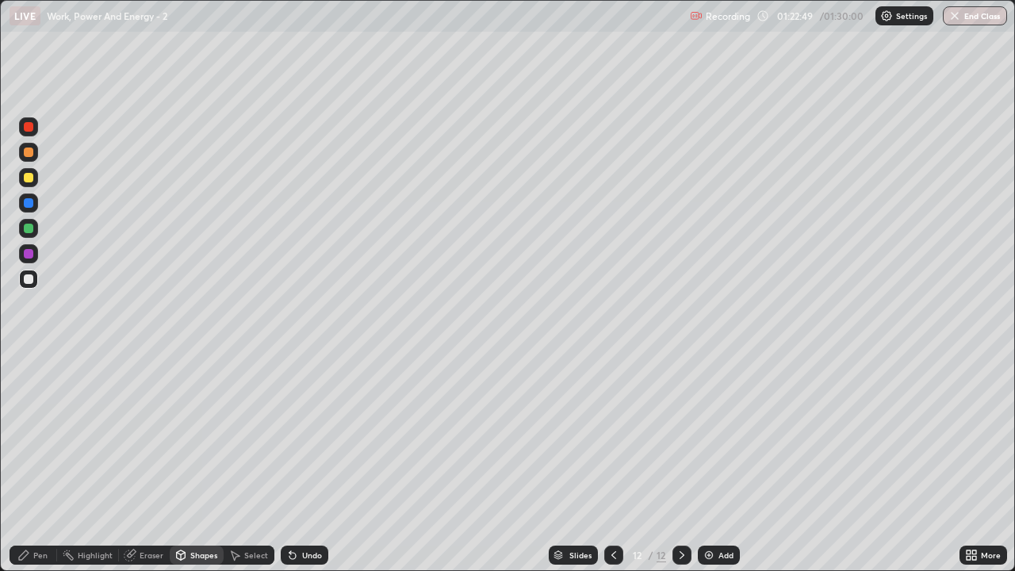
click at [44, 463] on div "Pen" at bounding box center [34, 554] width 48 height 19
click at [30, 228] on div at bounding box center [29, 229] width 10 height 10
click at [29, 178] on div at bounding box center [29, 178] width 10 height 10
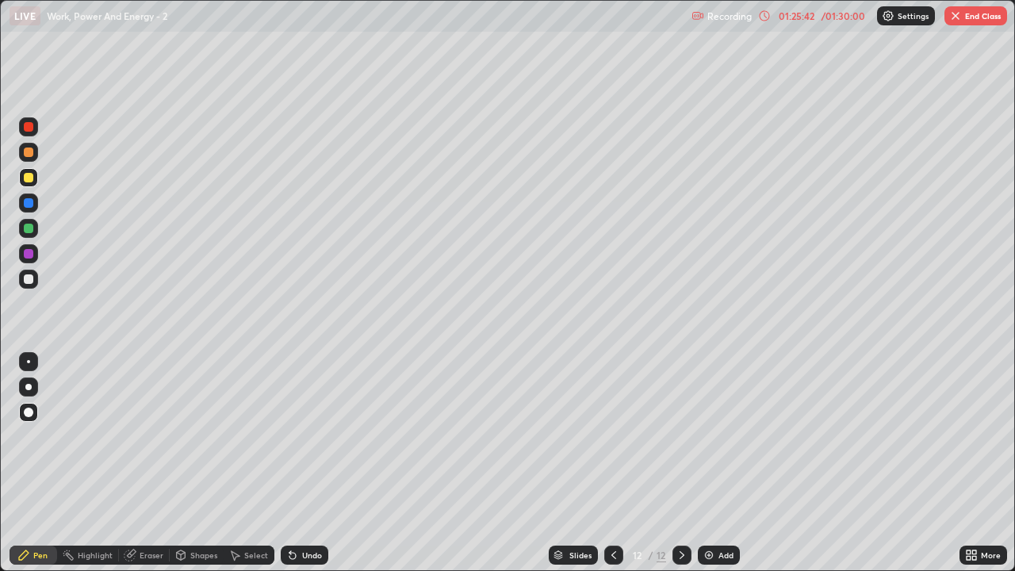
click at [979, 17] on button "End Class" at bounding box center [975, 15] width 63 height 19
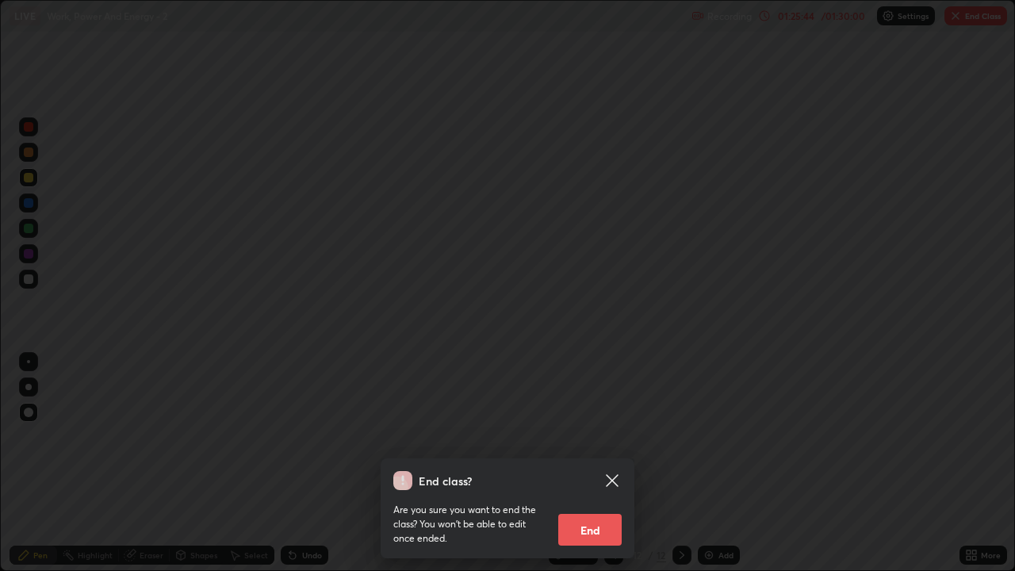
click at [608, 463] on button "End" at bounding box center [589, 530] width 63 height 32
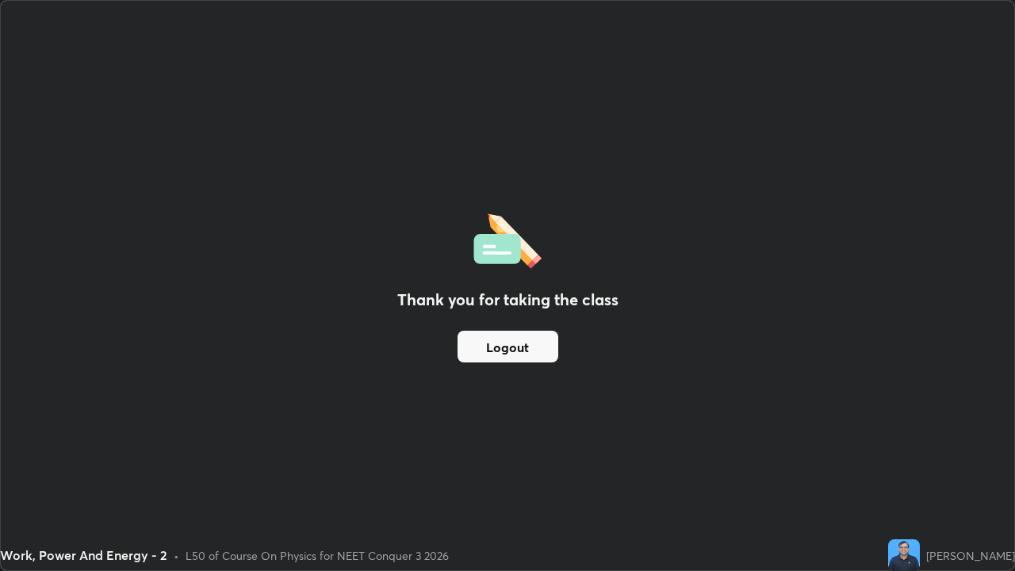
click at [520, 346] on button "Logout" at bounding box center [507, 347] width 101 height 32
